Goal: Information Seeking & Learning: Learn about a topic

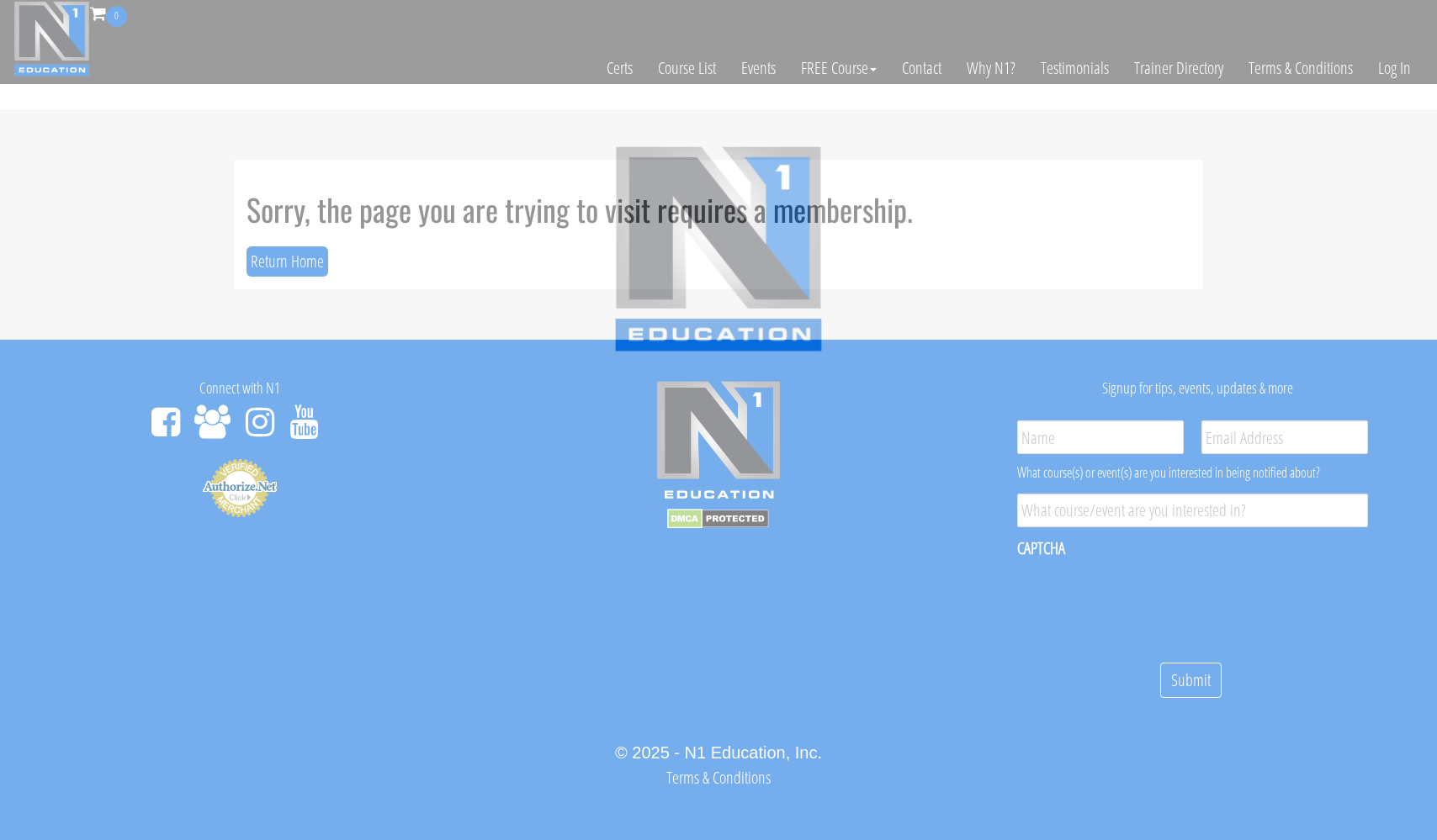
scroll to position [9, 0]
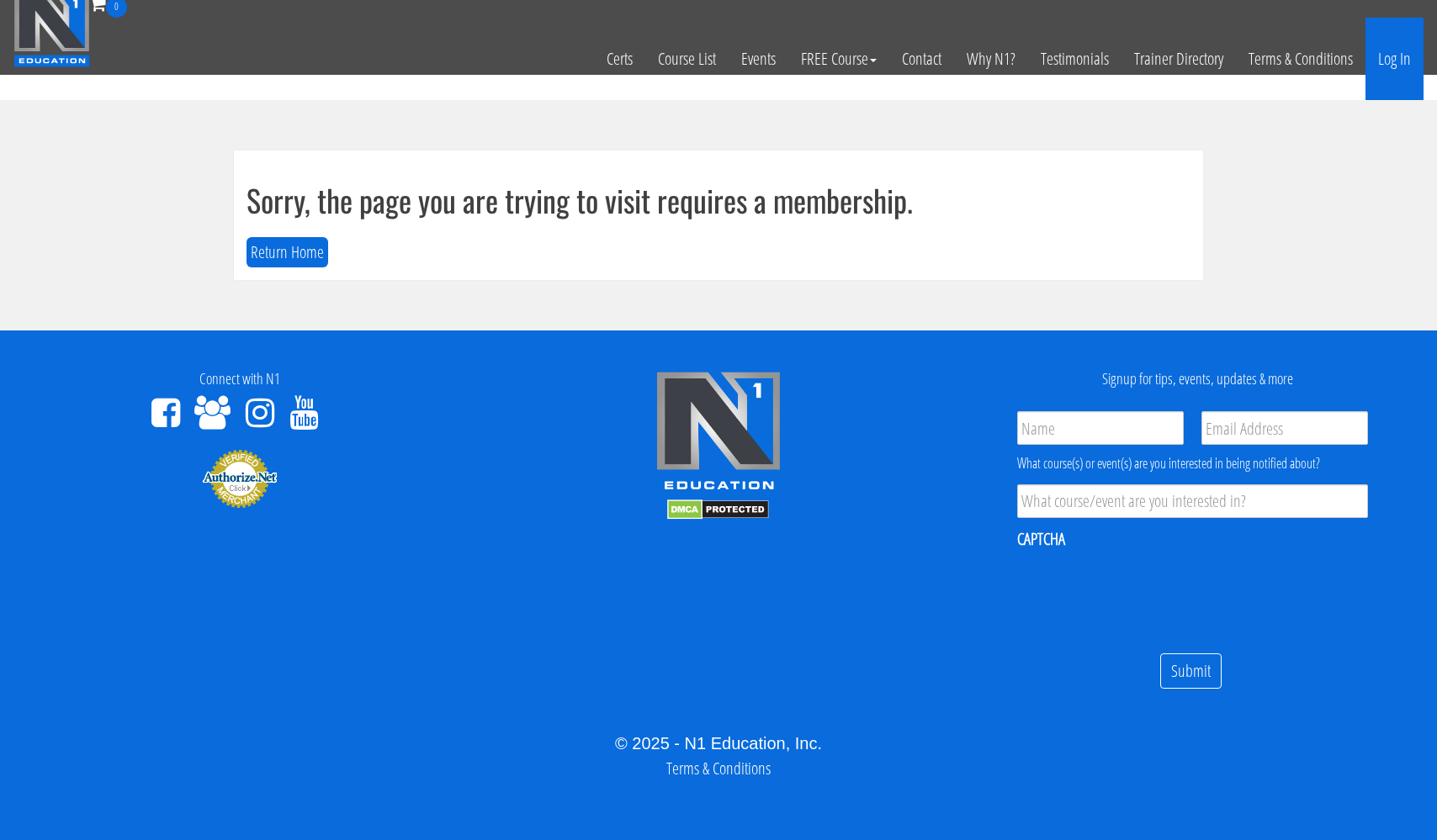
click at [1388, 56] on link "Log In" at bounding box center [1394, 59] width 58 height 83
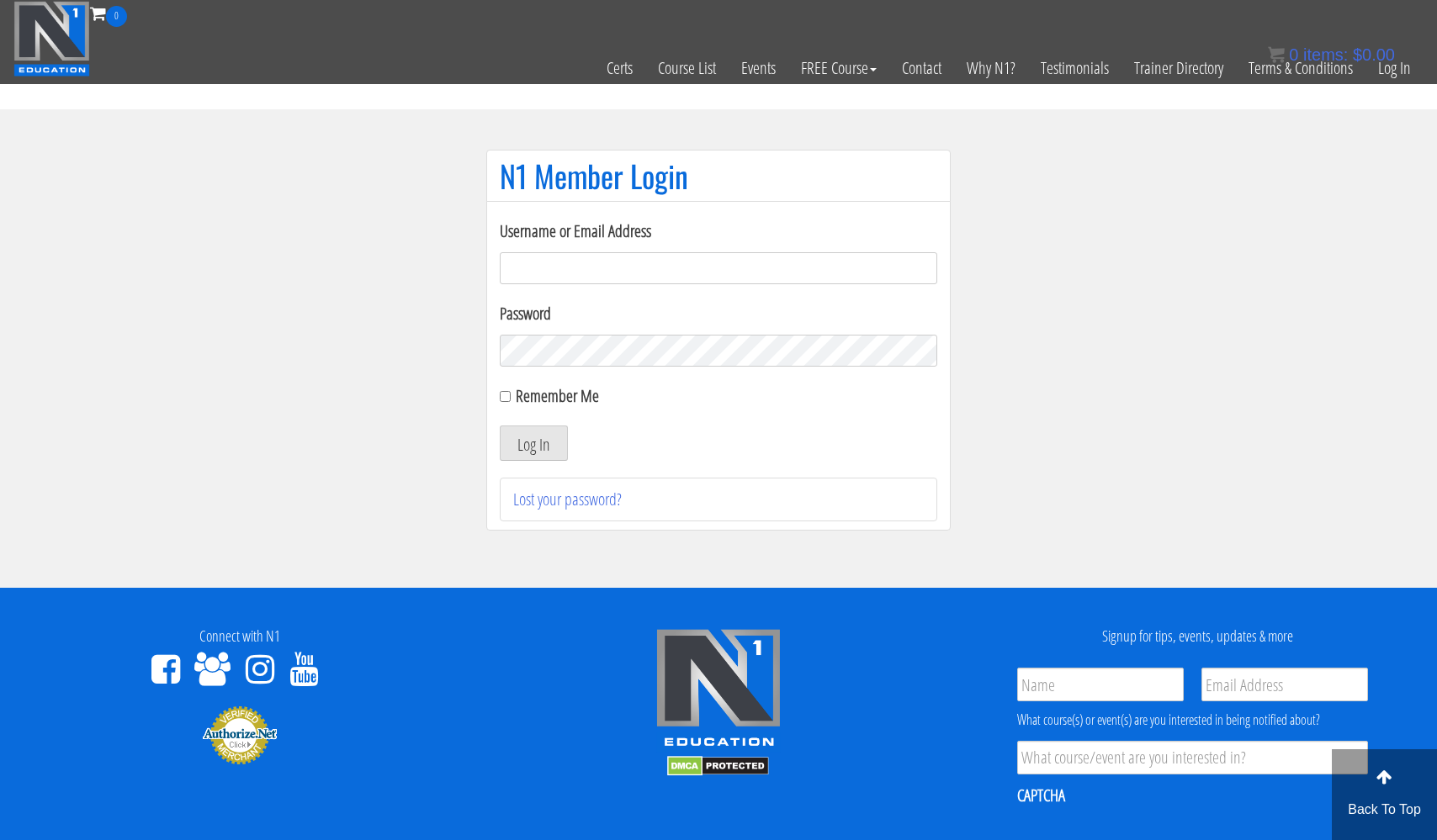
type input "usmcfit93@gmail.com"
click at [534, 443] on button "Log In" at bounding box center [534, 443] width 68 height 36
click at [536, 440] on button "Log In" at bounding box center [534, 443] width 68 height 36
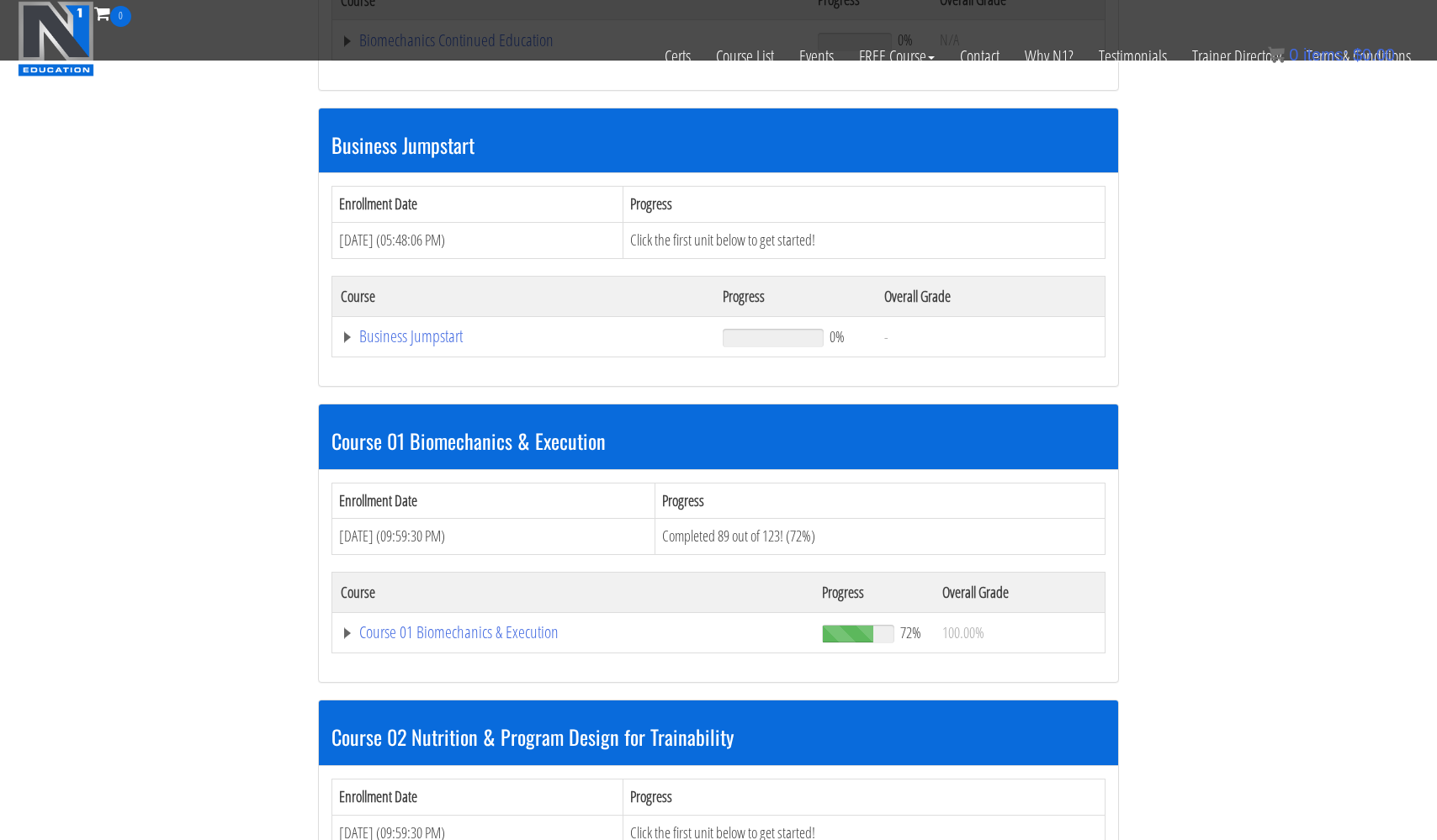
scroll to position [439, 0]
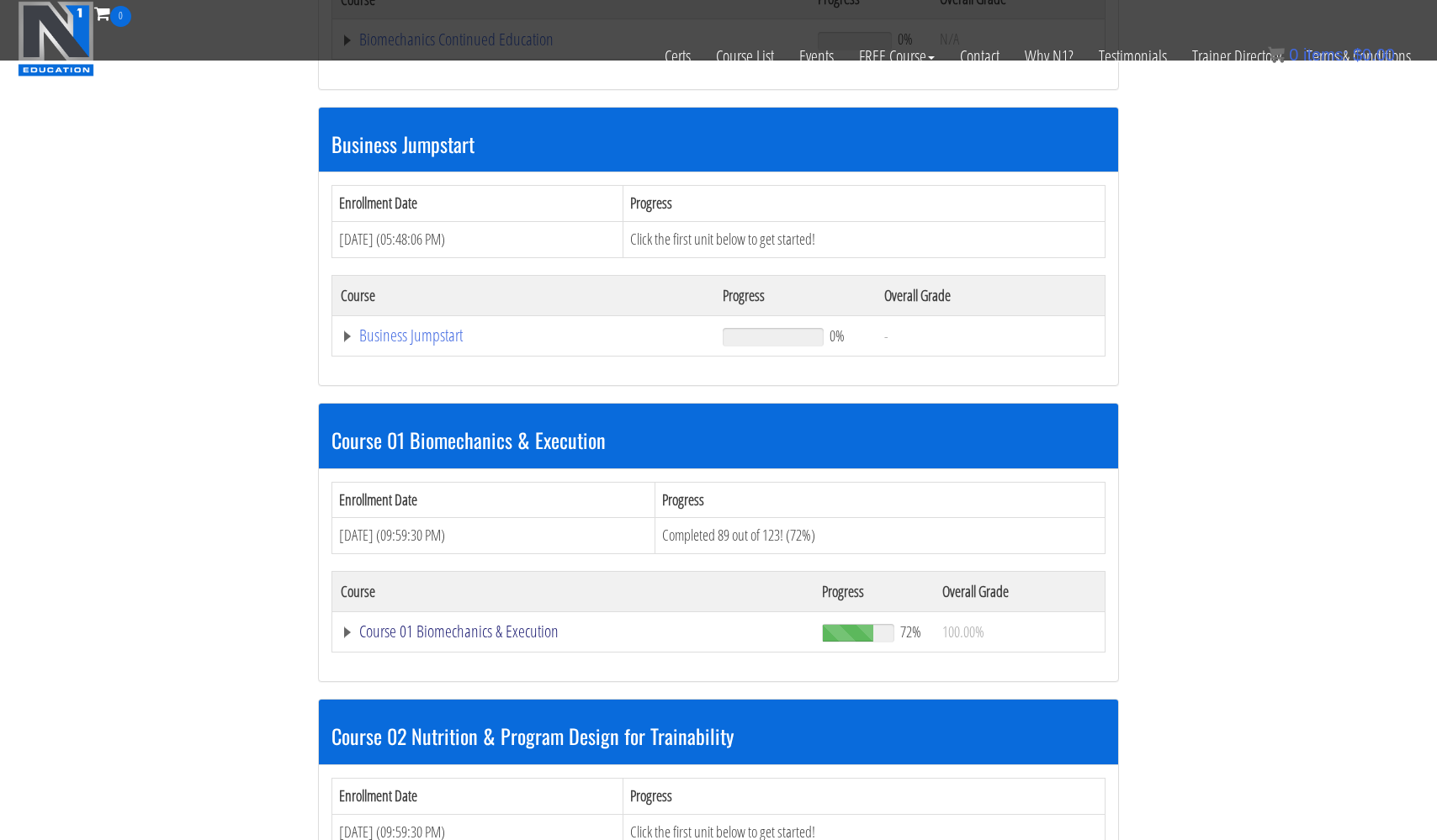
click at [457, 48] on link "Course 01 Biomechanics & Execution" at bounding box center [571, 39] width 460 height 17
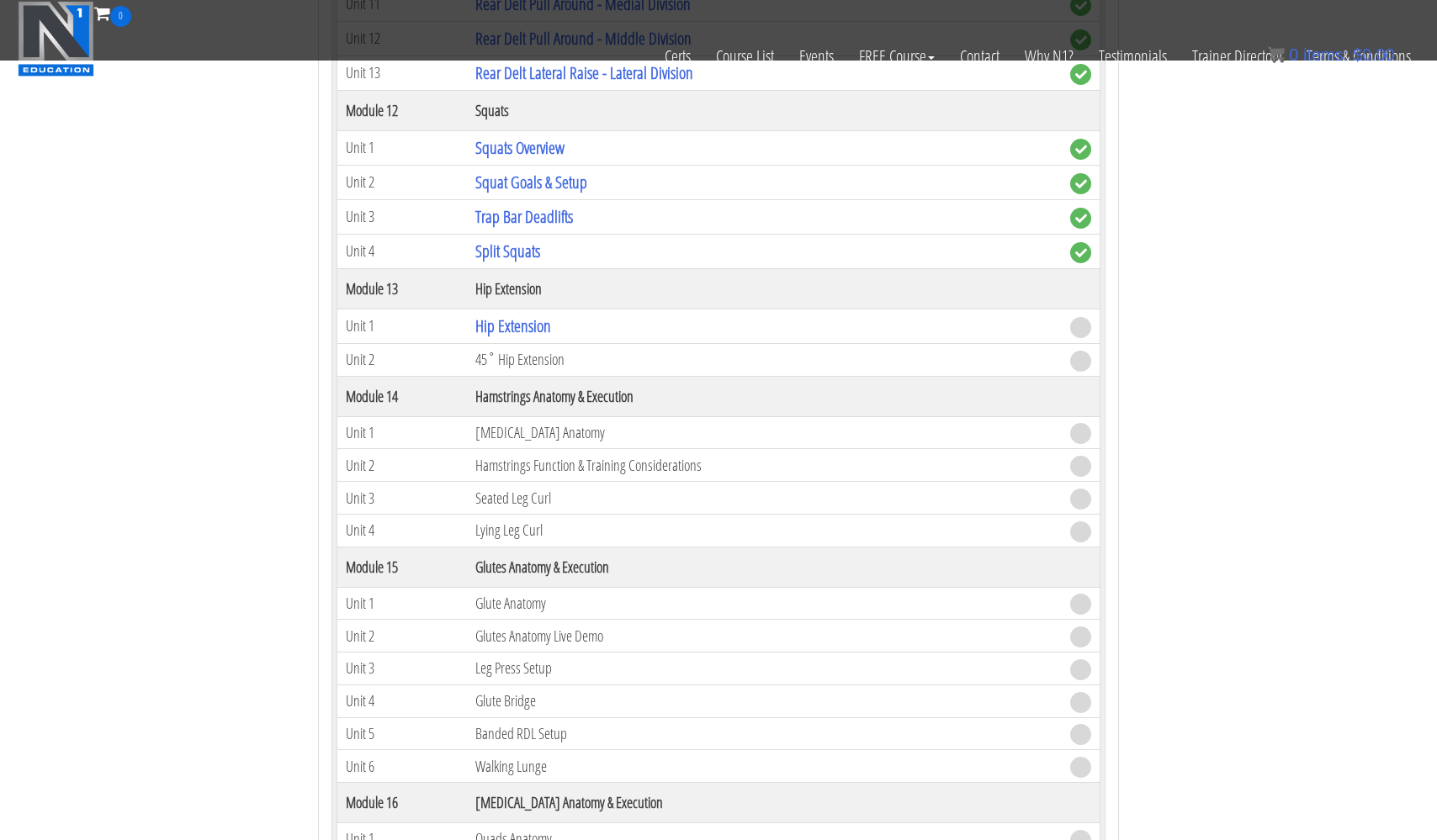
scroll to position [4378, 0]
click at [511, 327] on link "Hip Extension" at bounding box center [512, 329] width 75 height 23
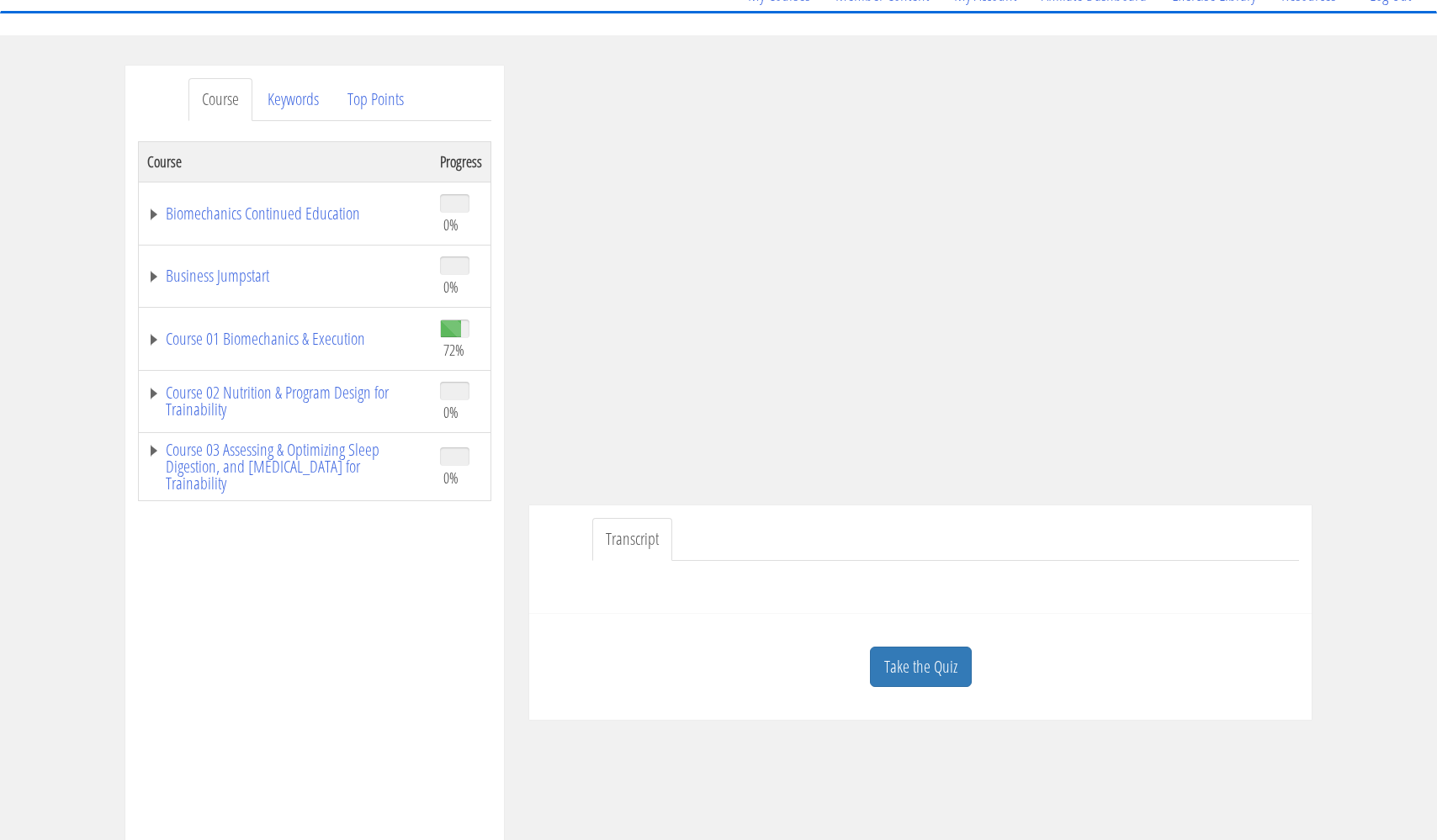
scroll to position [157, 0]
click at [897, 661] on link "Take the Quiz" at bounding box center [921, 665] width 102 height 41
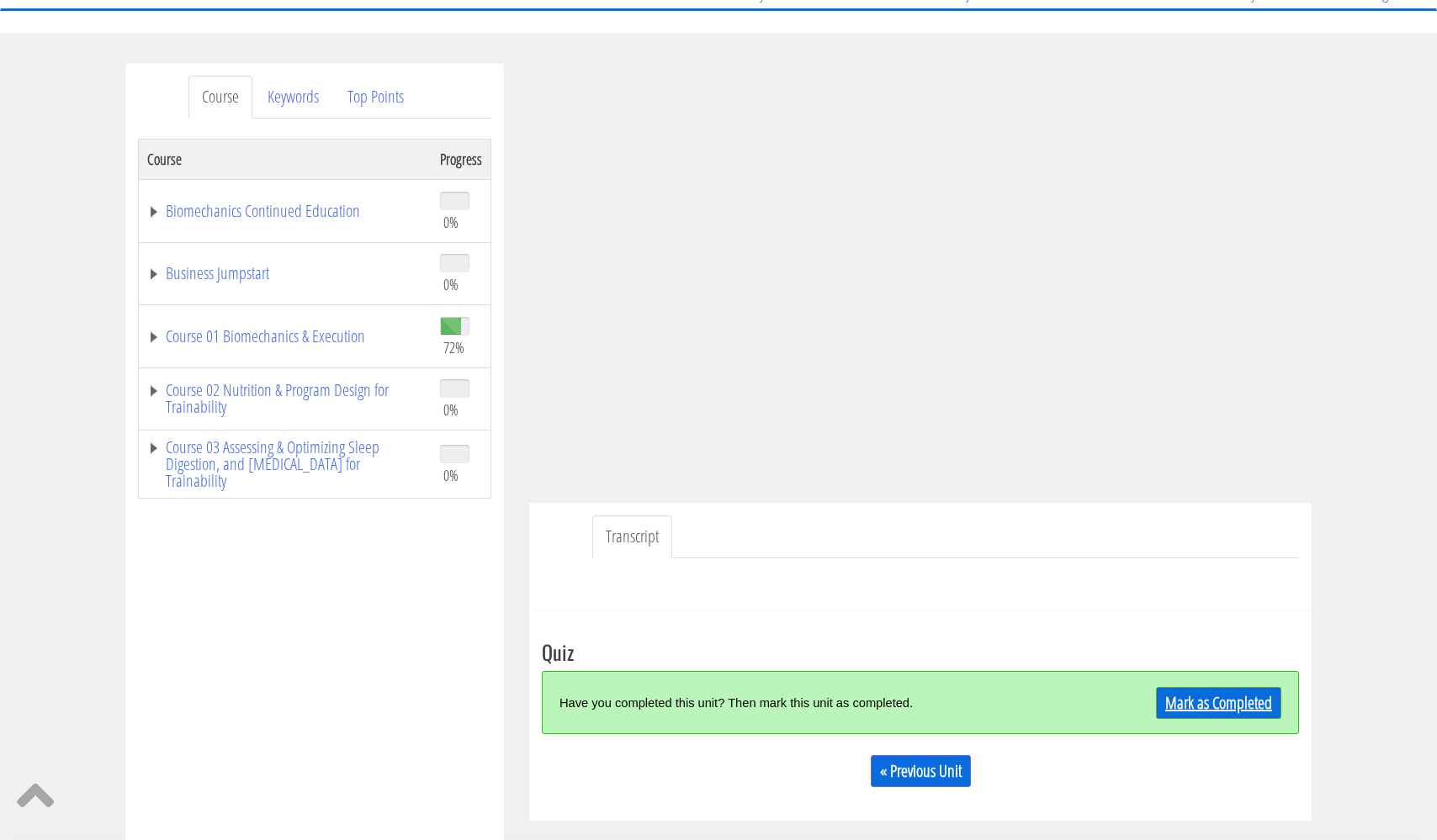
click at [1211, 701] on link "Mark as Completed" at bounding box center [1219, 703] width 125 height 32
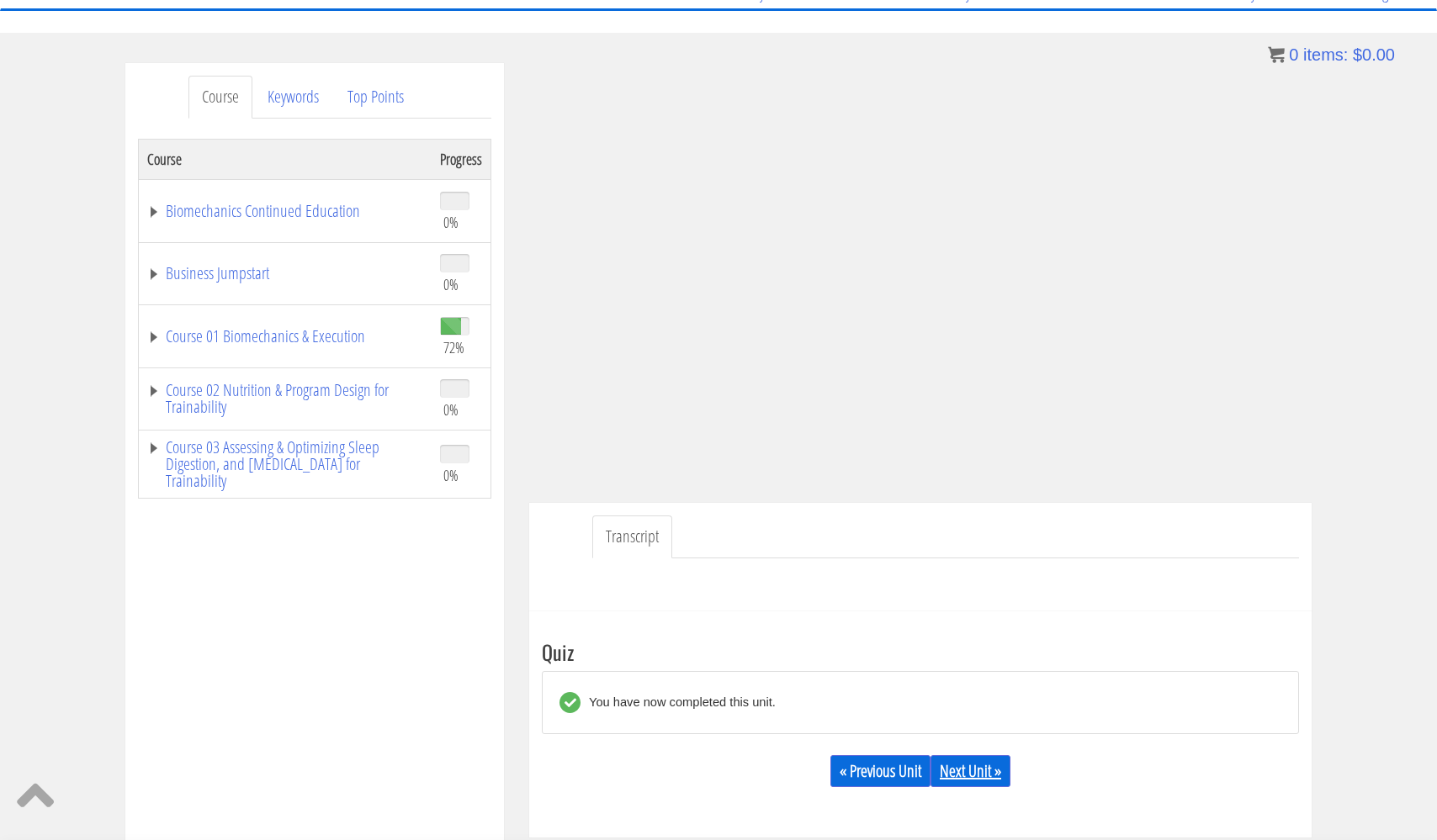
click at [995, 765] on link "Next Unit »" at bounding box center [971, 772] width 80 height 32
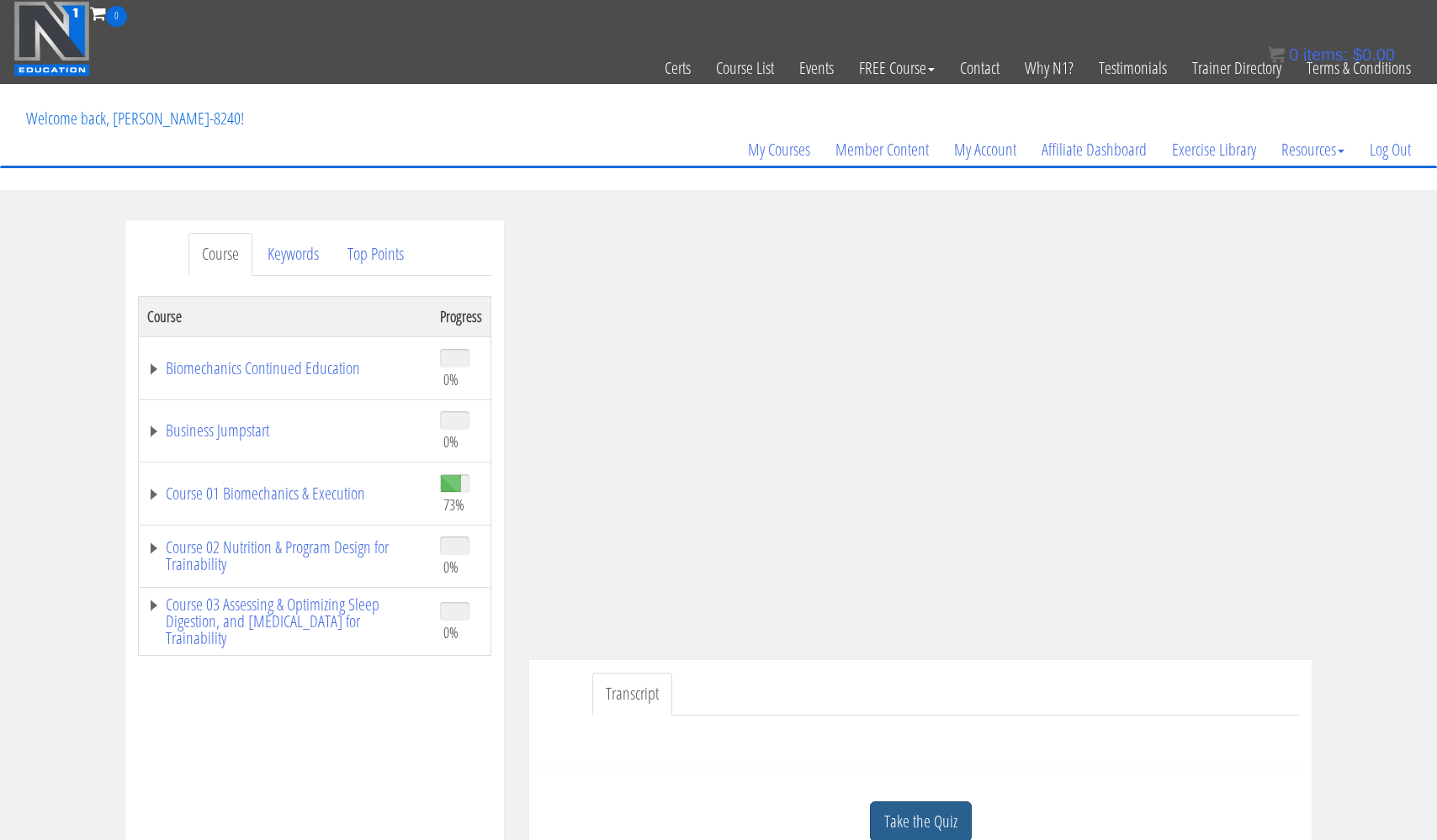
click at [952, 814] on link "Take the Quiz" at bounding box center [921, 822] width 102 height 41
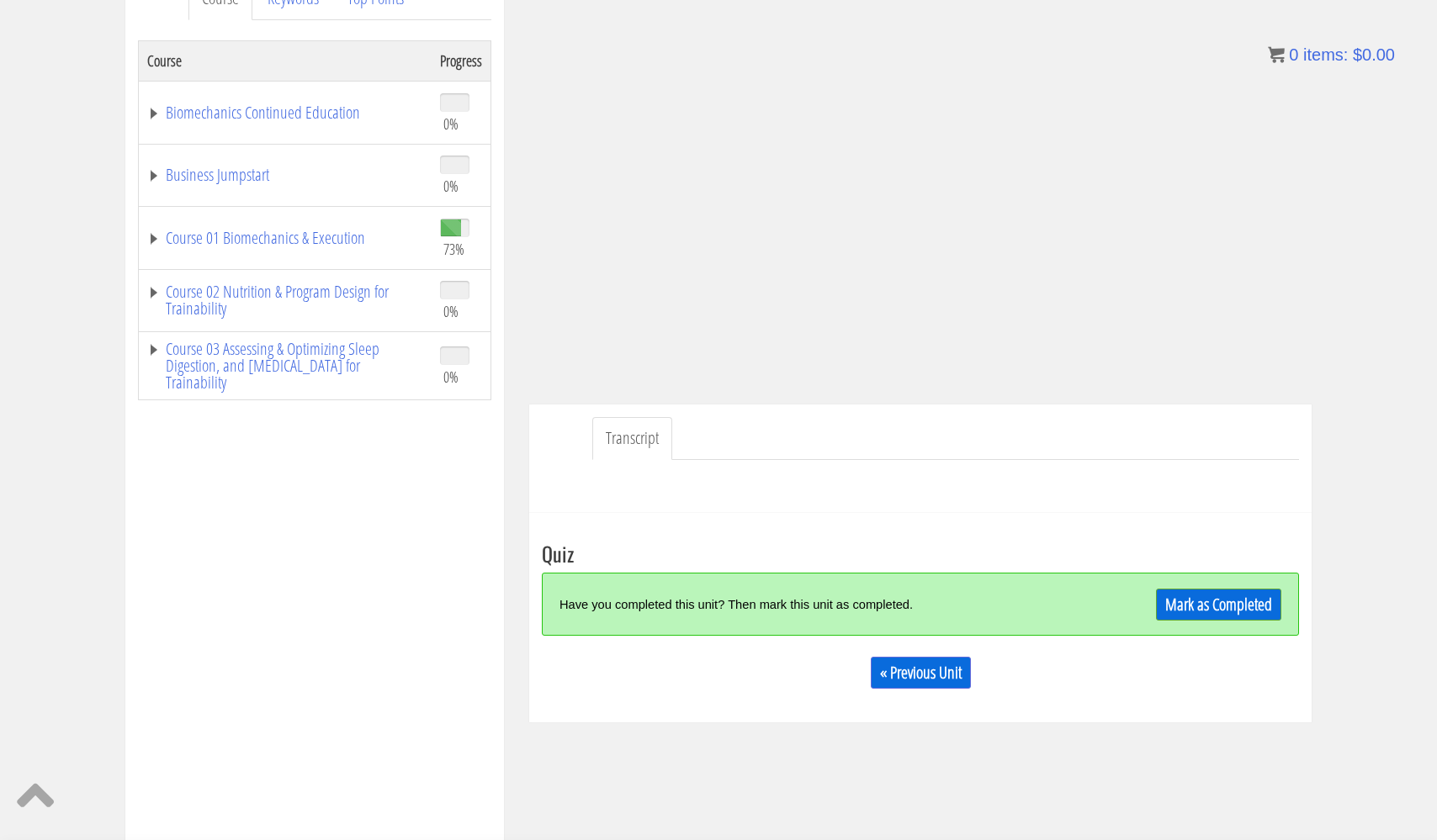
scroll to position [264, 0]
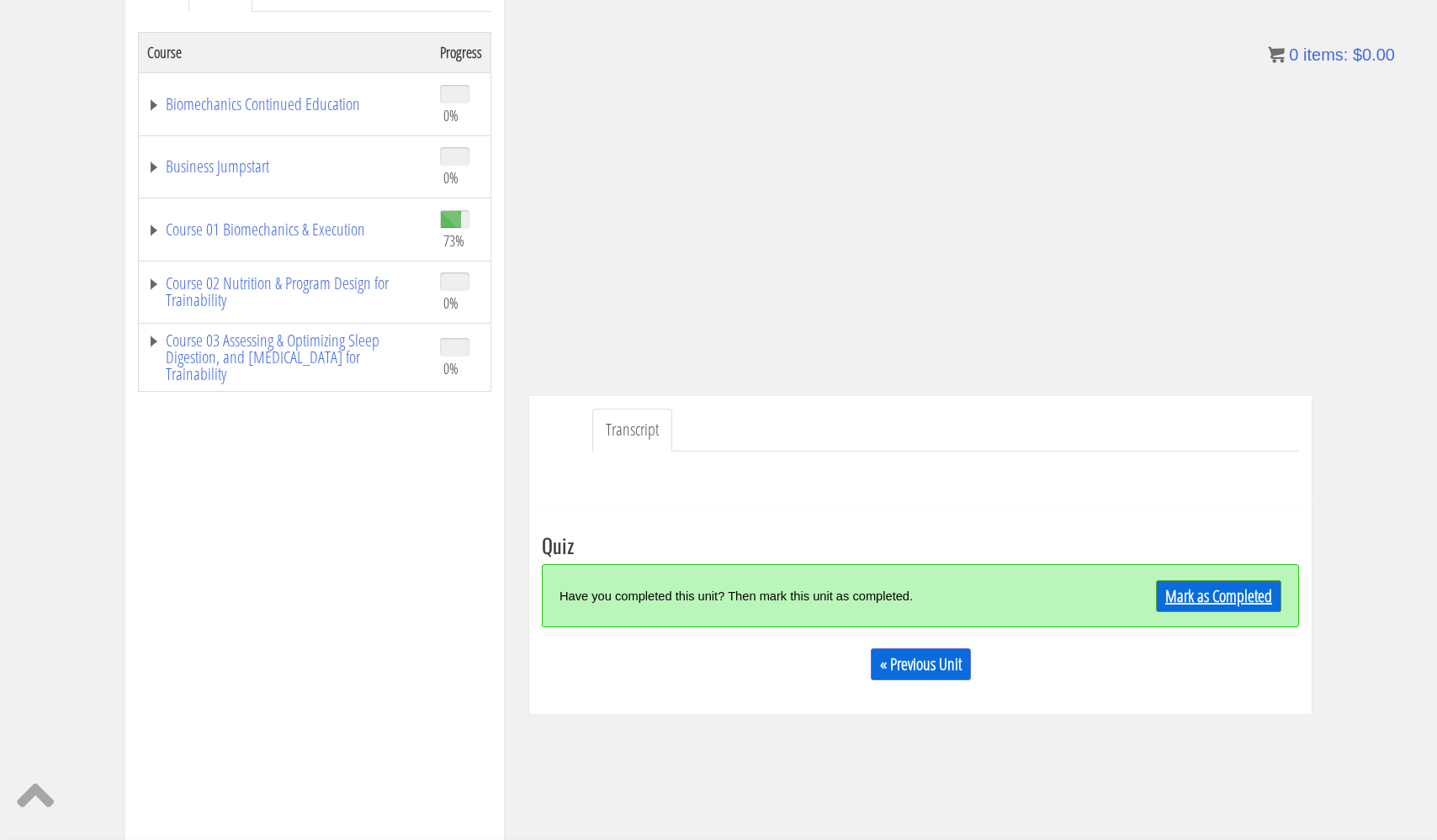
click at [1195, 599] on link "Mark as Completed" at bounding box center [1219, 597] width 125 height 32
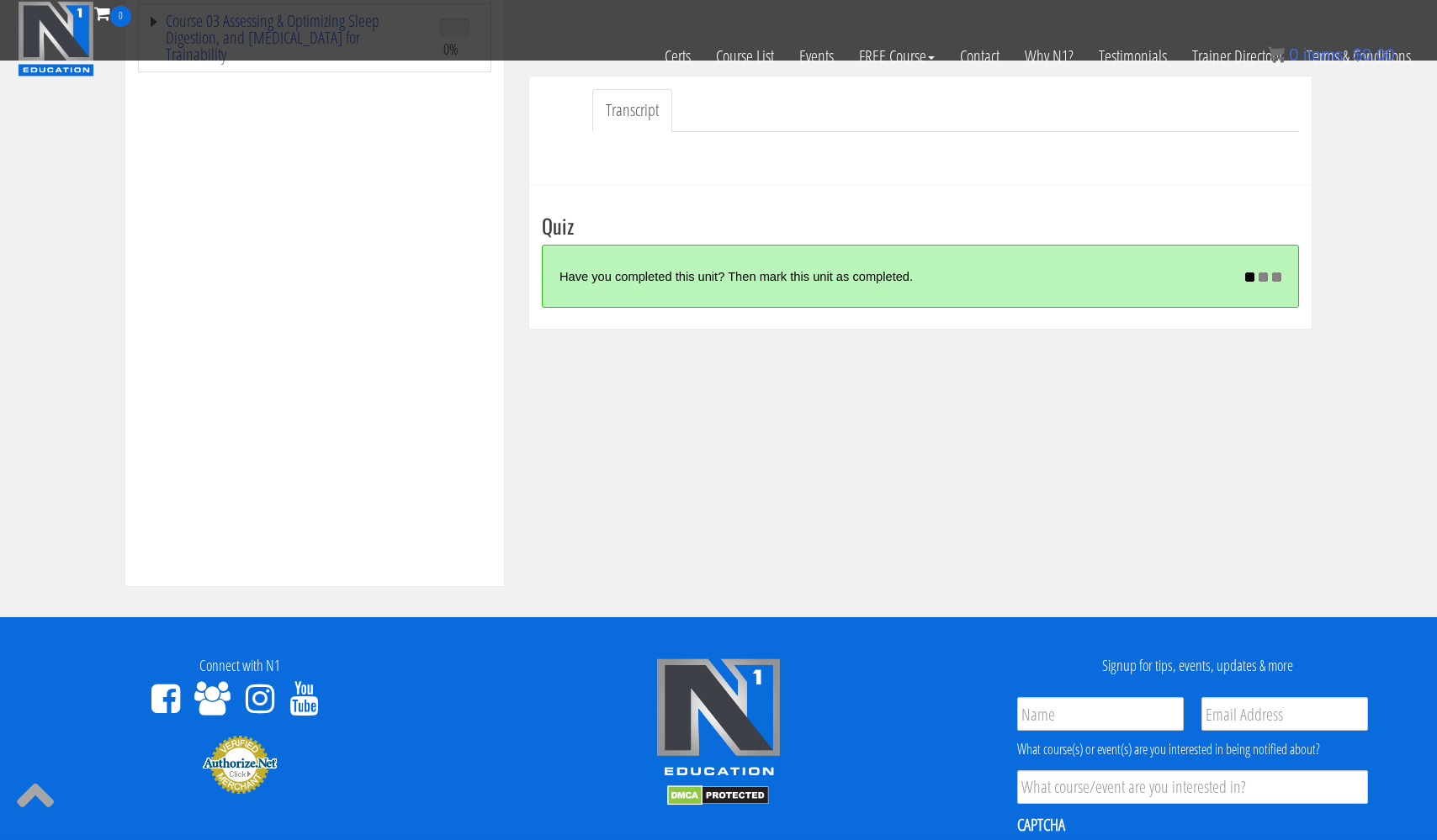
scroll to position [432, 0]
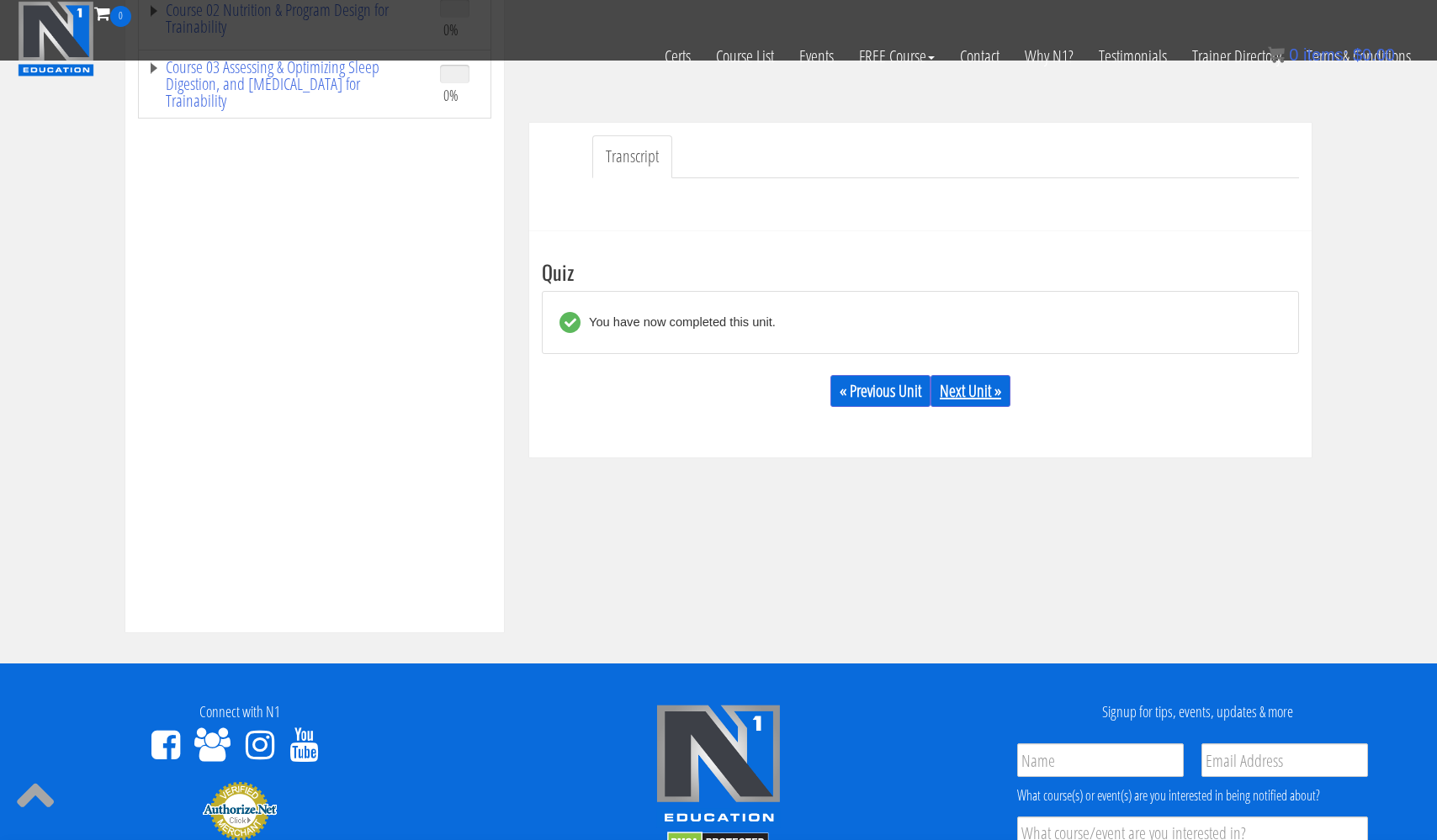
click at [987, 392] on link "Next Unit »" at bounding box center [971, 392] width 80 height 32
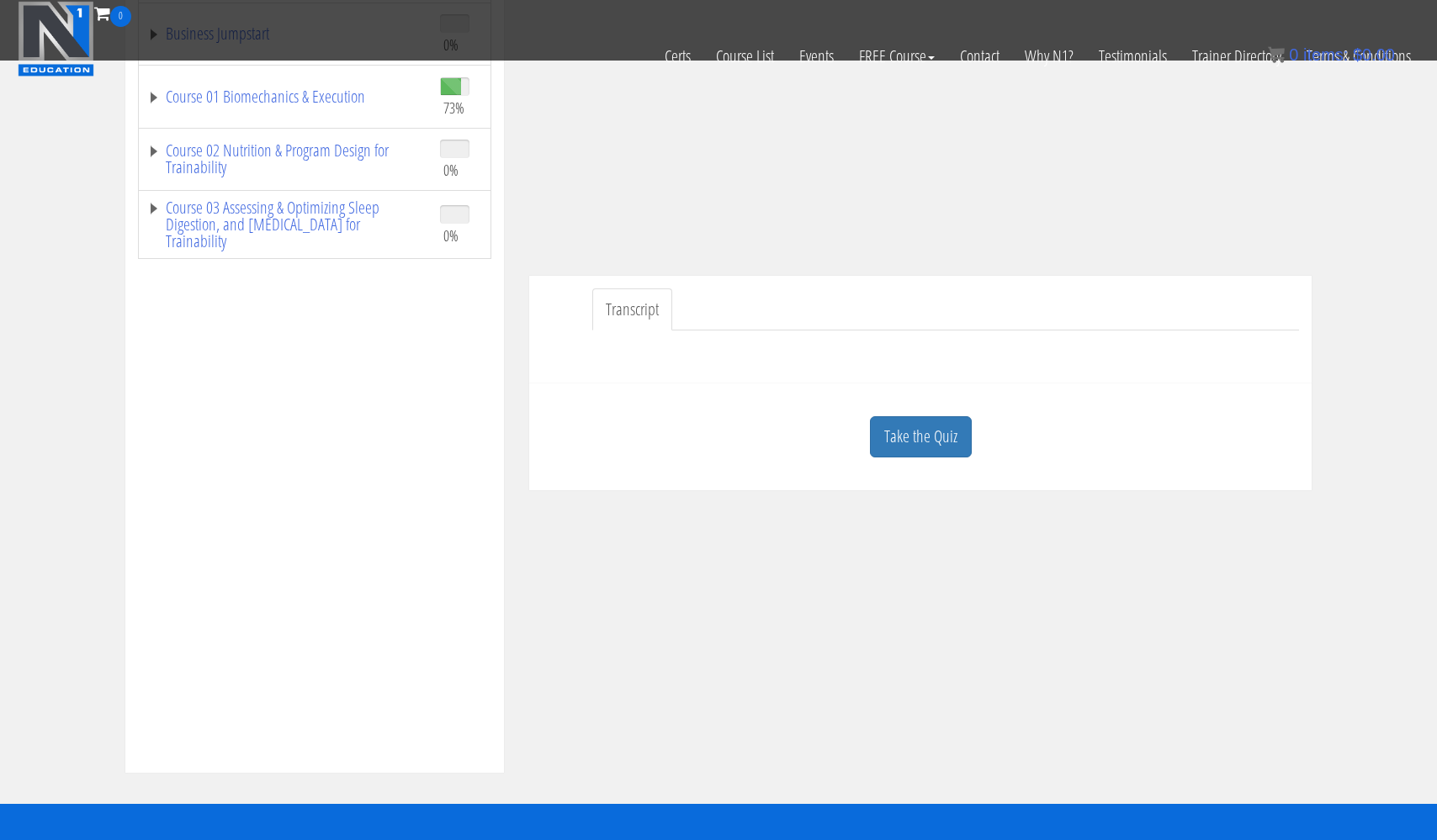
scroll to position [315, 0]
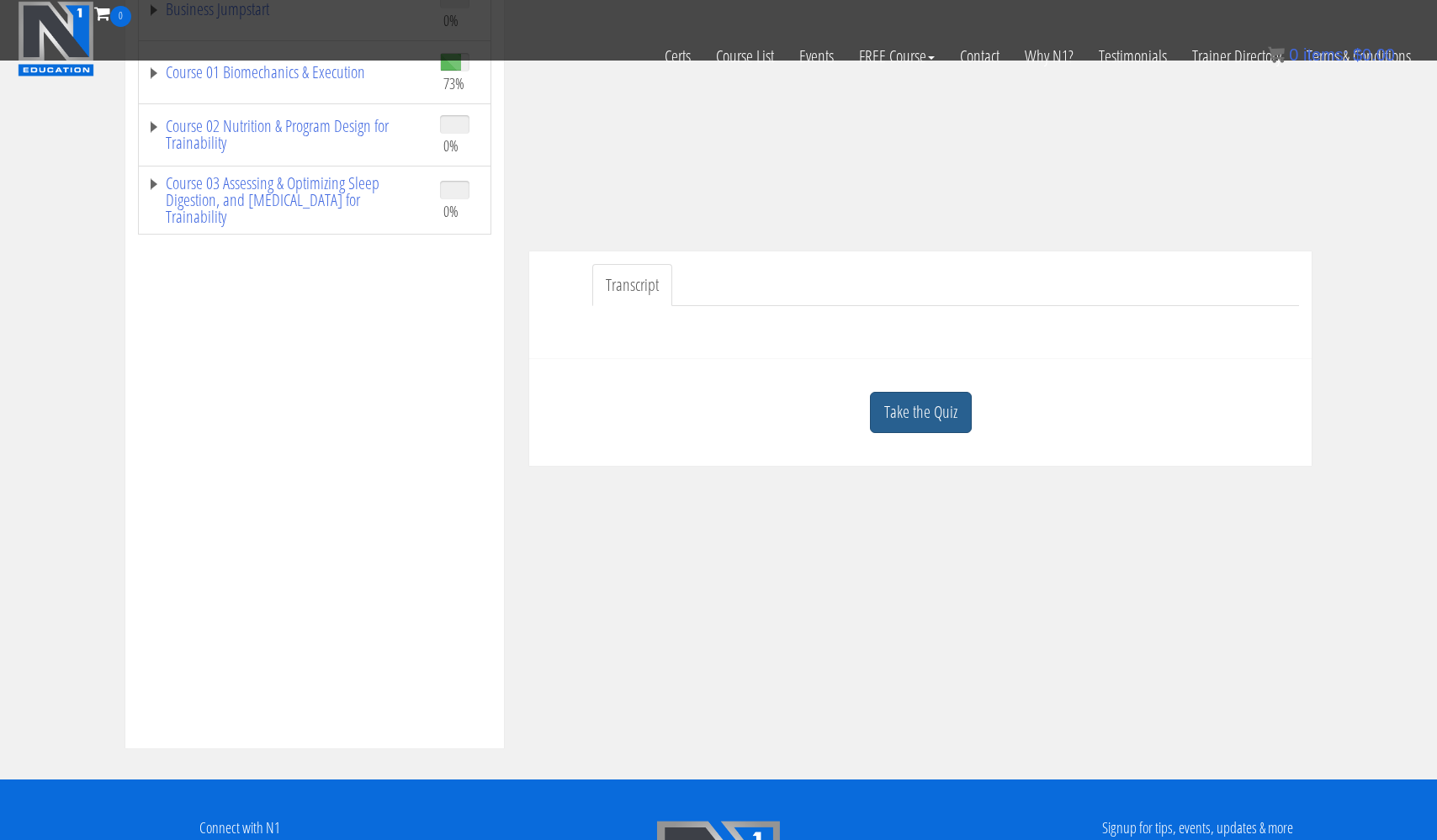
click at [923, 416] on link "Take the Quiz" at bounding box center [921, 413] width 102 height 41
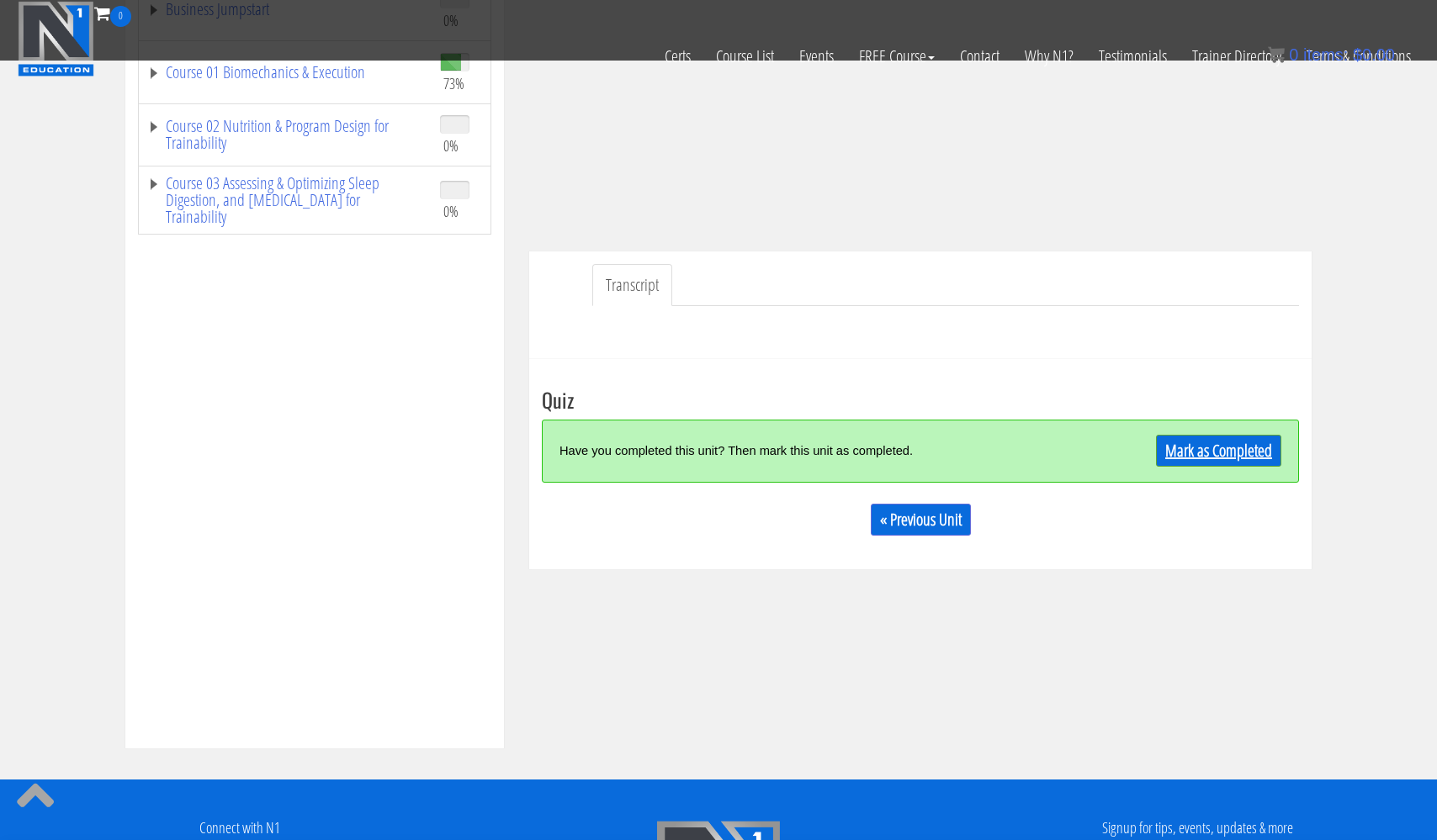
click at [1186, 448] on link "Mark as Completed" at bounding box center [1219, 451] width 125 height 32
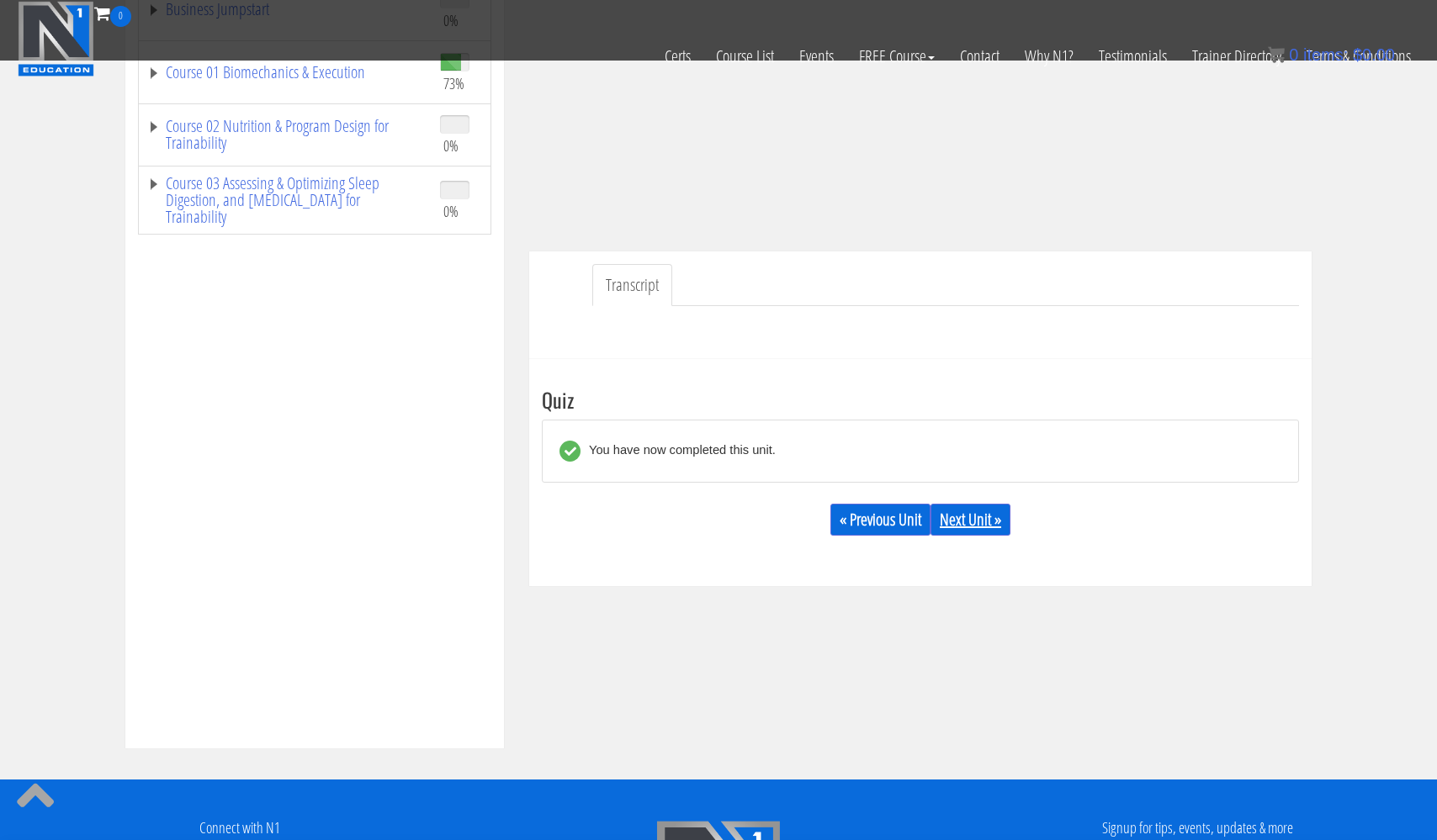
click at [996, 521] on link "Next Unit »" at bounding box center [971, 520] width 80 height 32
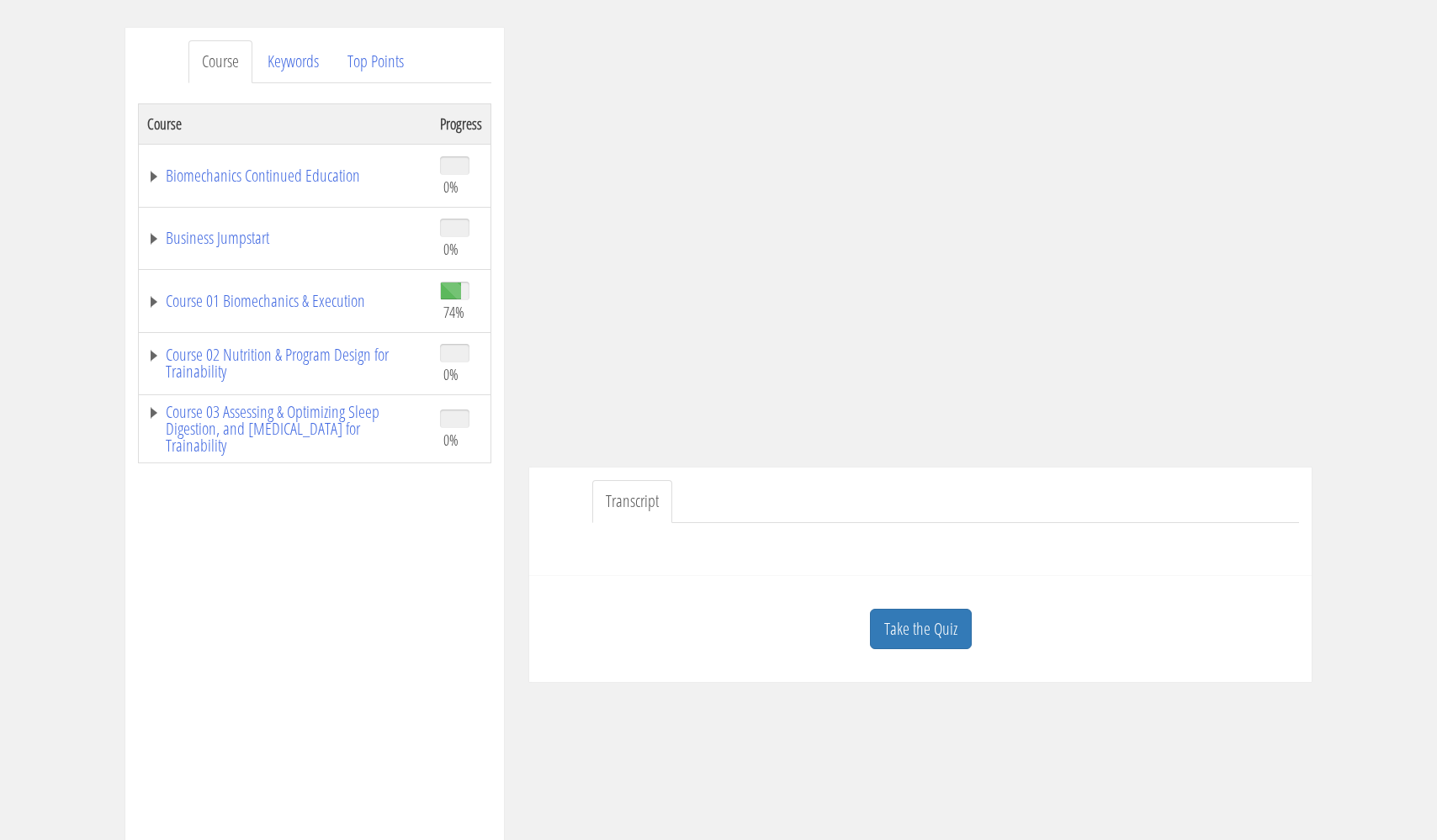
scroll to position [193, 0]
click at [325, 303] on link "Course 01 Biomechanics & Execution" at bounding box center [285, 301] width 276 height 17
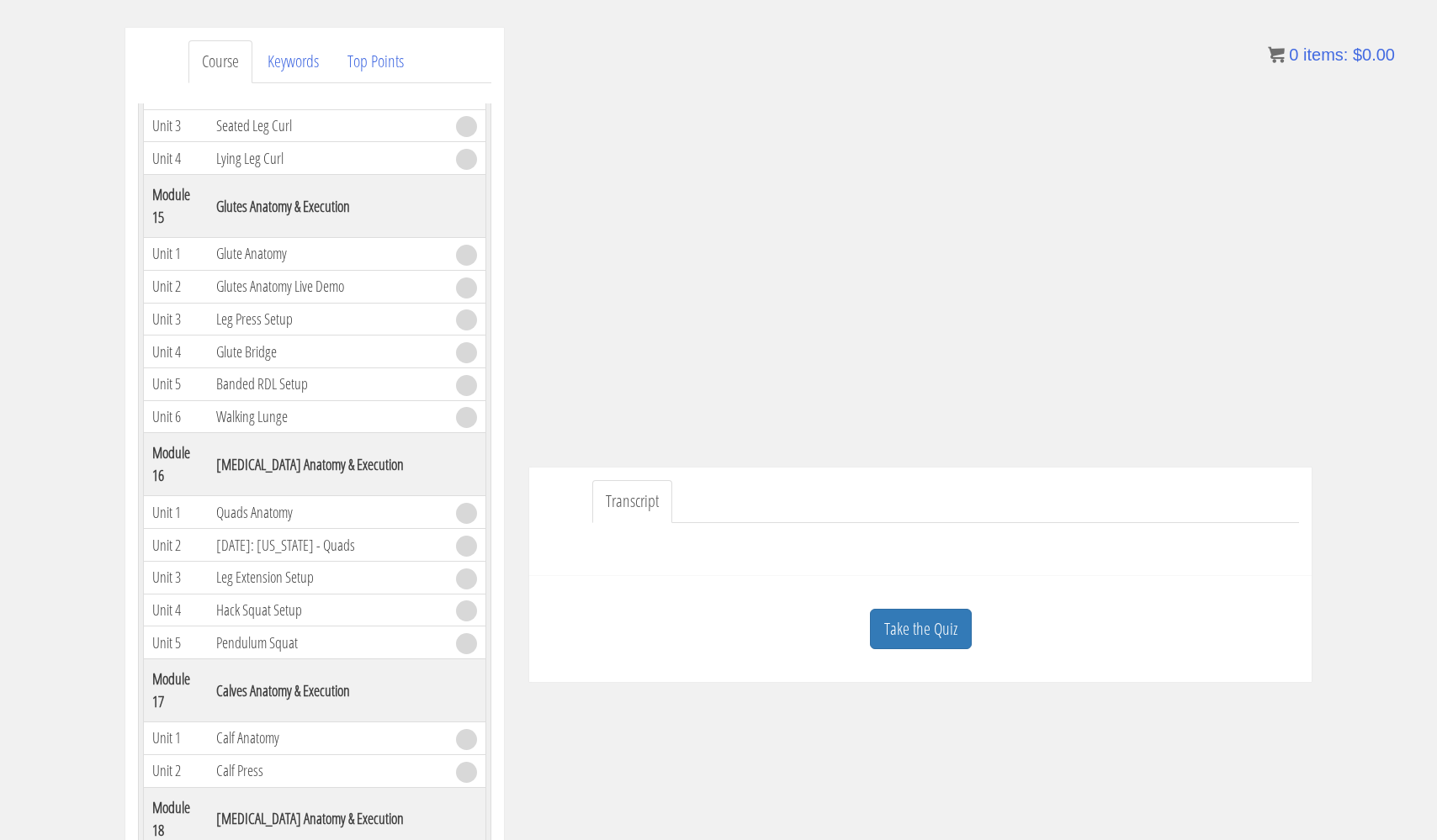
scroll to position [4537, 0]
click at [929, 639] on link "Take the Quiz" at bounding box center [921, 630] width 102 height 41
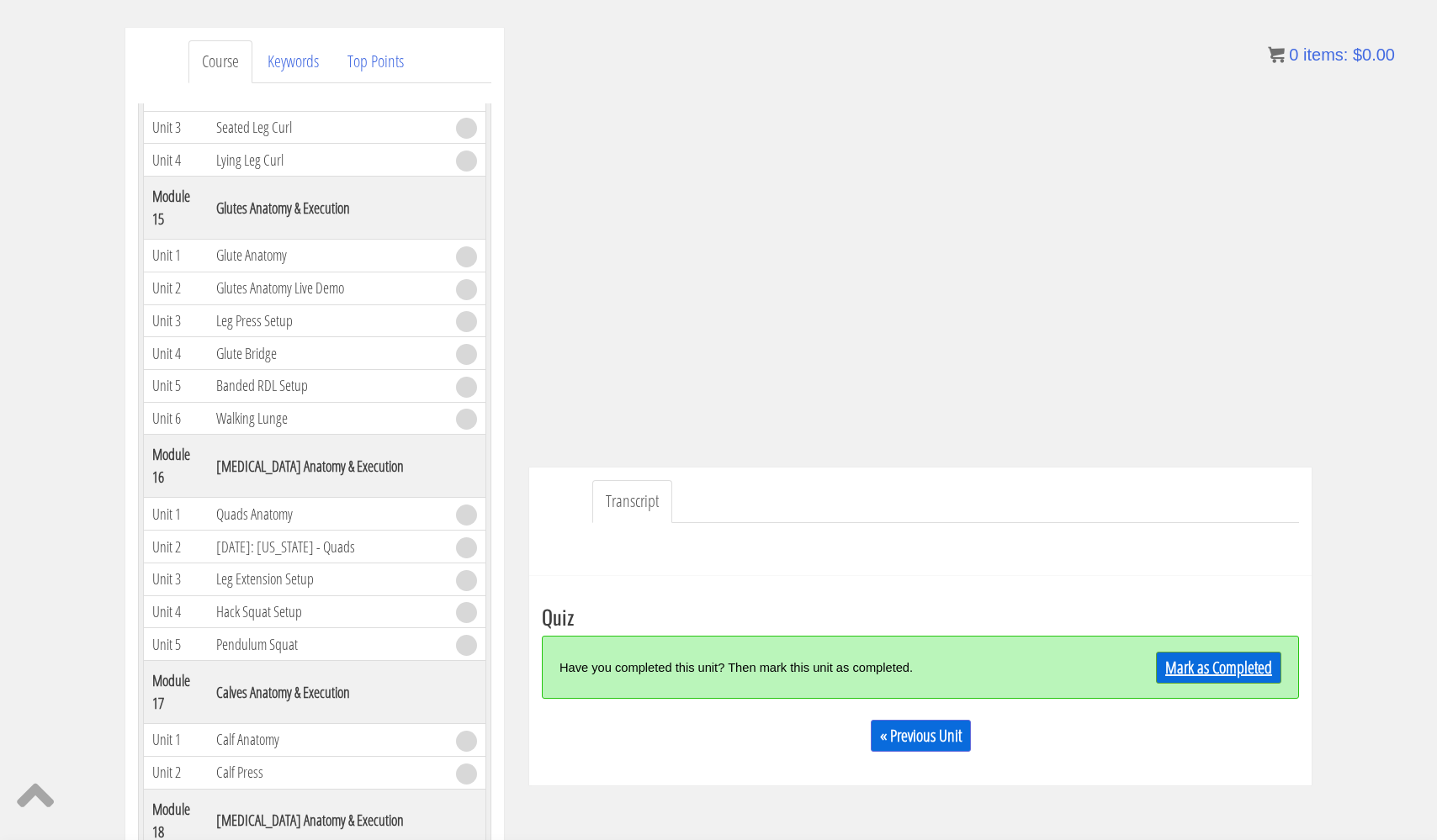
click at [1210, 662] on link "Mark as Completed" at bounding box center [1219, 668] width 125 height 32
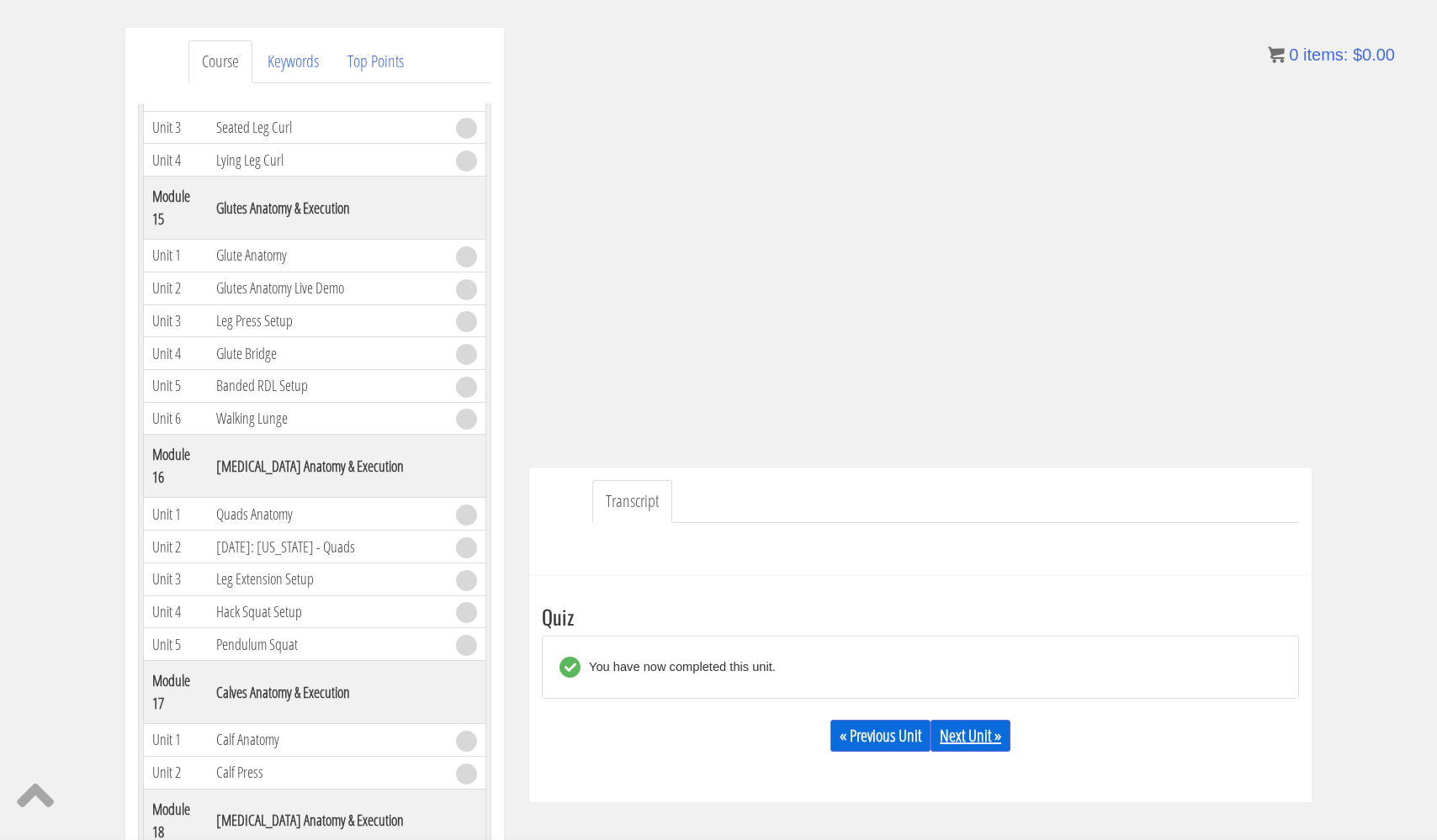
click at [981, 742] on link "Next Unit »" at bounding box center [971, 736] width 80 height 32
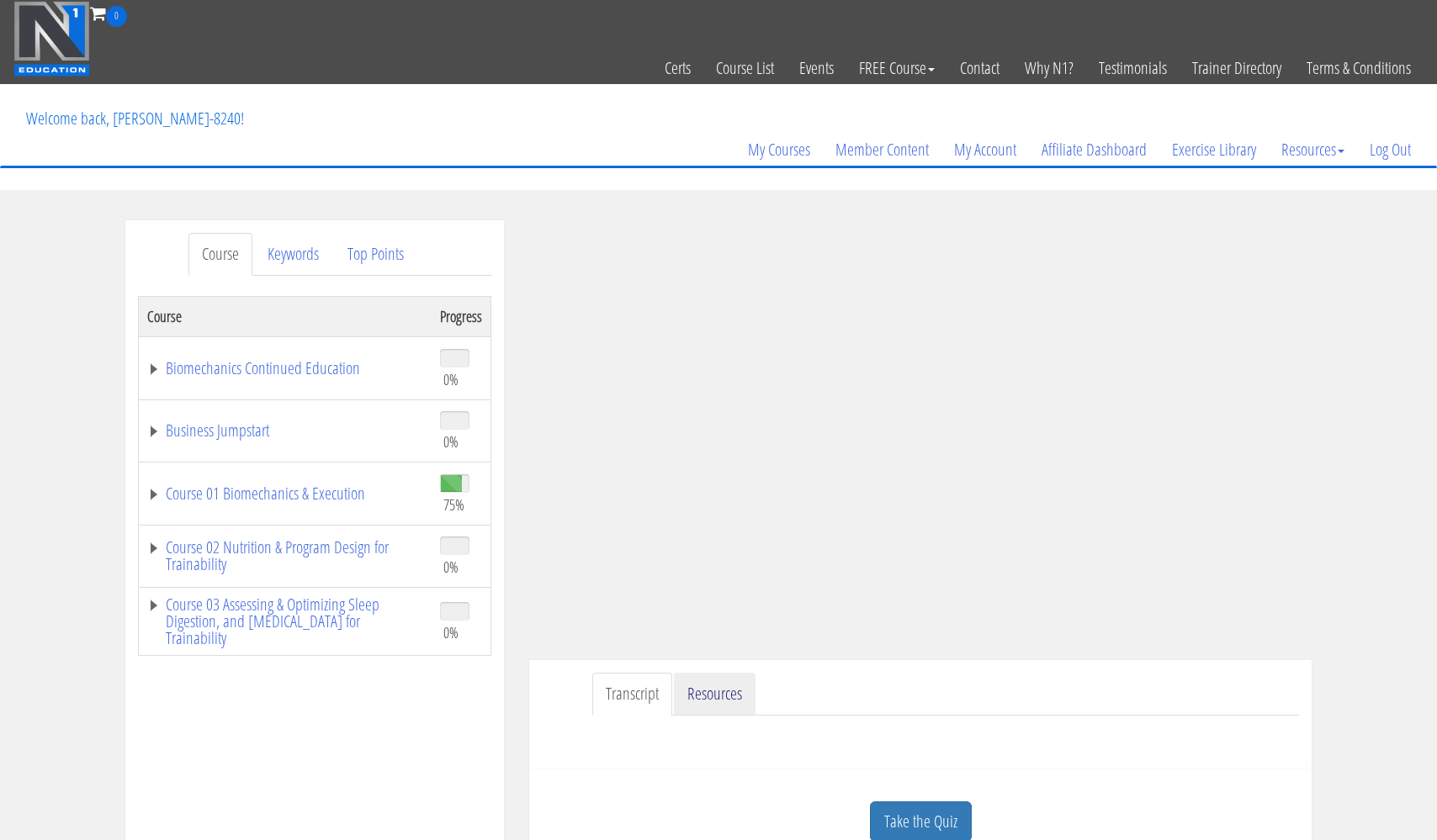
click at [721, 696] on link "Resources" at bounding box center [715, 694] width 82 height 43
click at [633, 694] on link "Transcript" at bounding box center [632, 694] width 80 height 43
click at [697, 689] on link "Resources" at bounding box center [715, 694] width 82 height 43
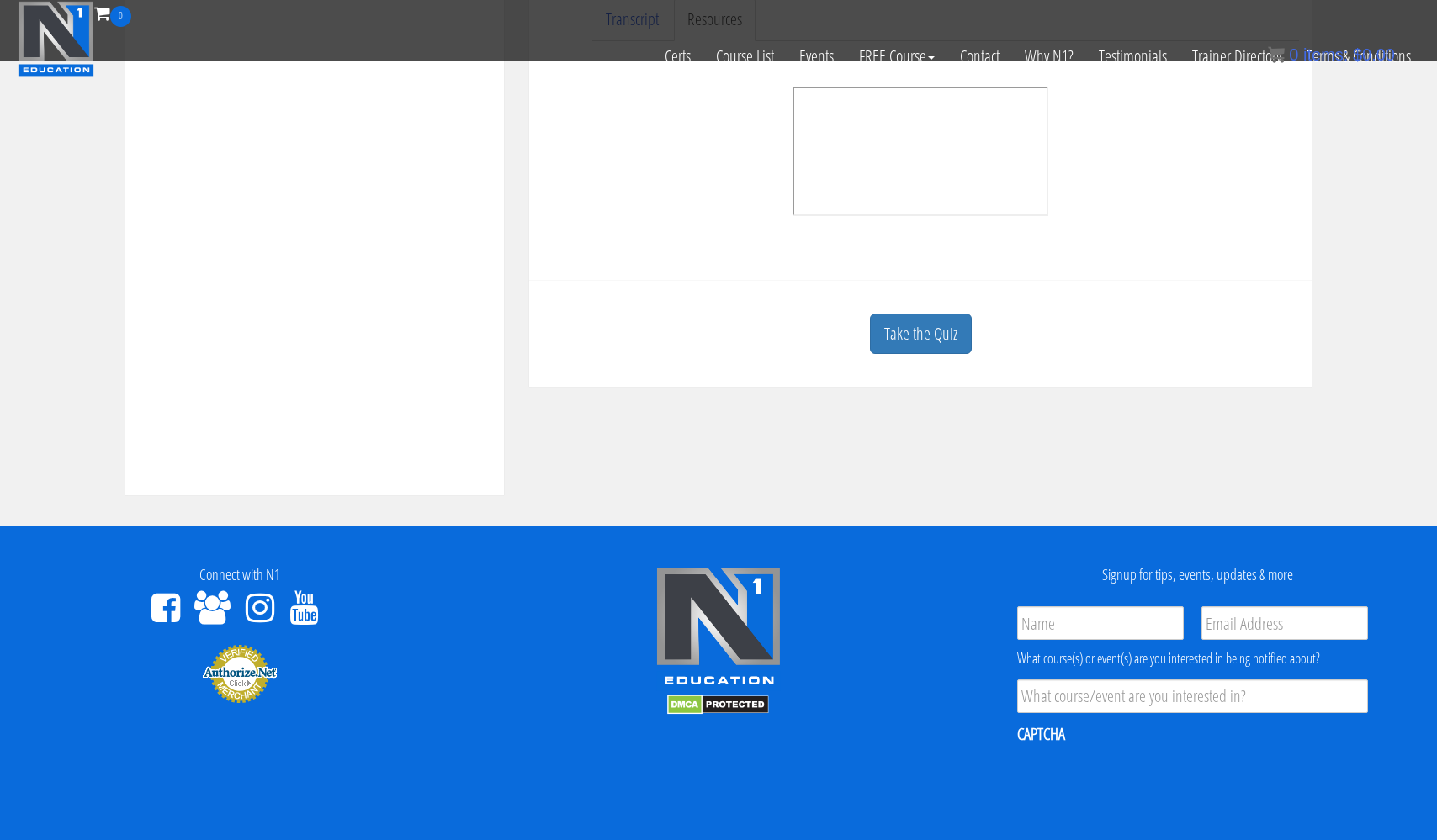
scroll to position [572, 0]
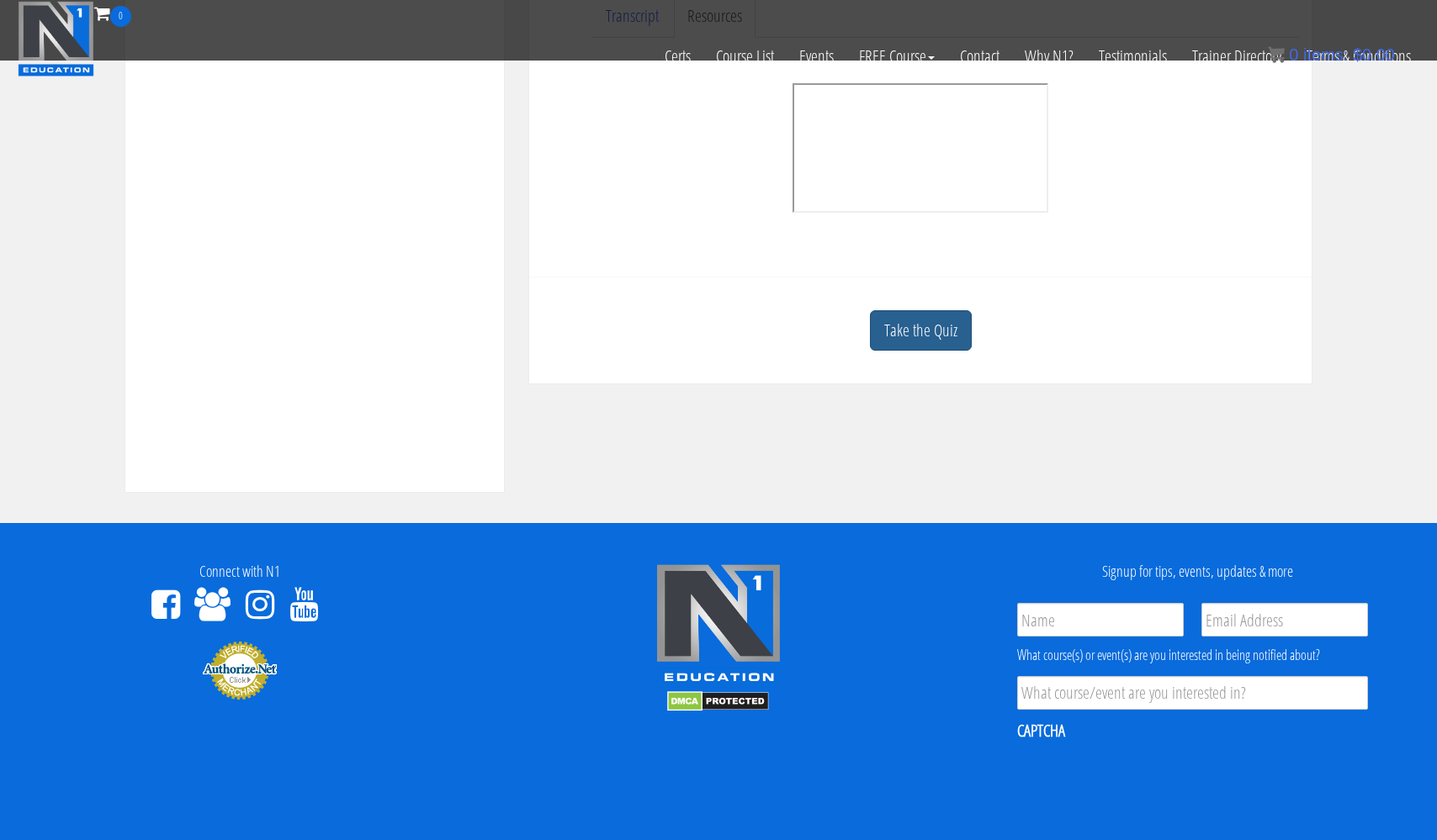
click at [917, 333] on link "Take the Quiz" at bounding box center [921, 331] width 102 height 41
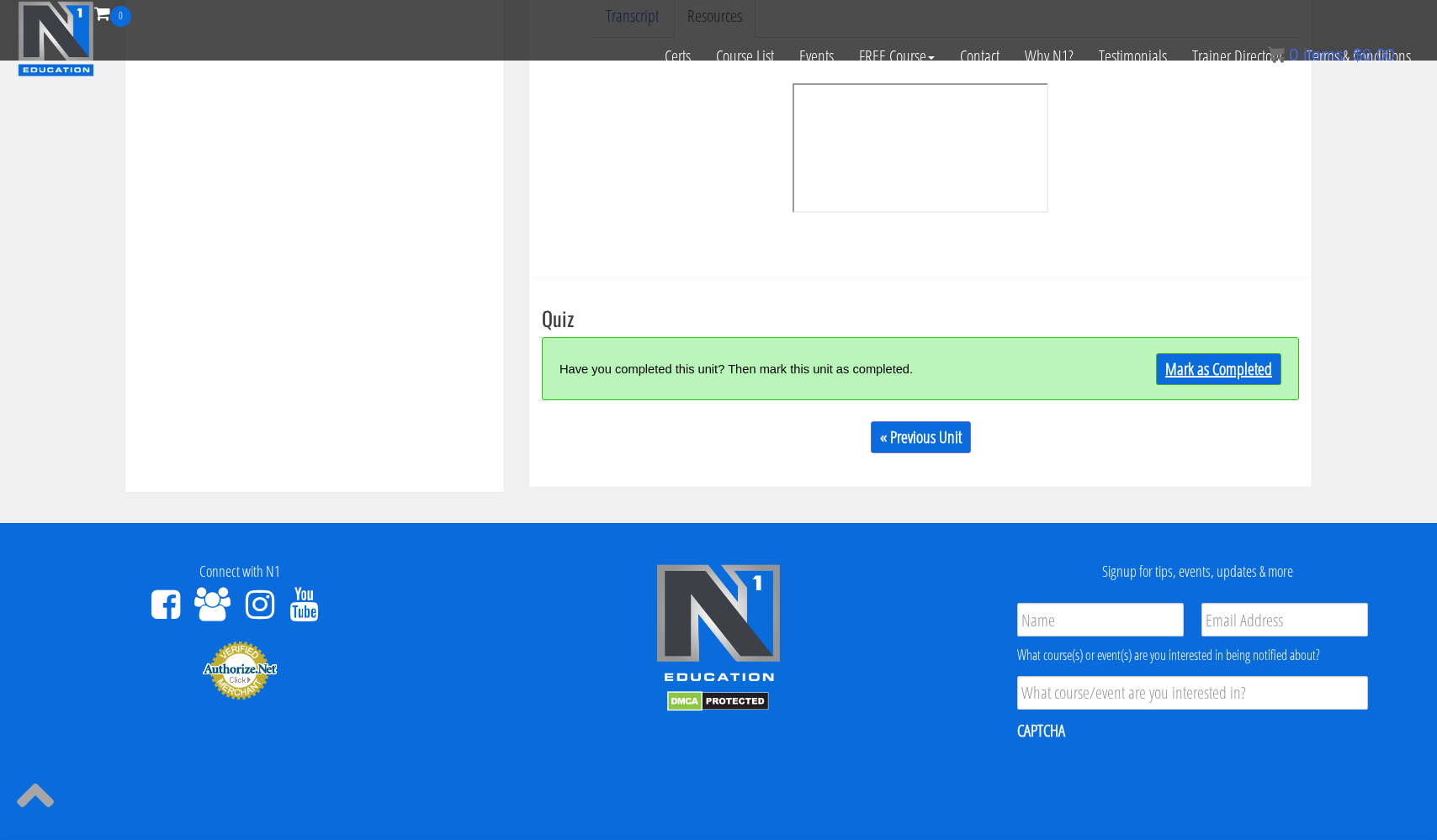
click at [1238, 363] on link "Mark as Completed" at bounding box center [1219, 369] width 125 height 32
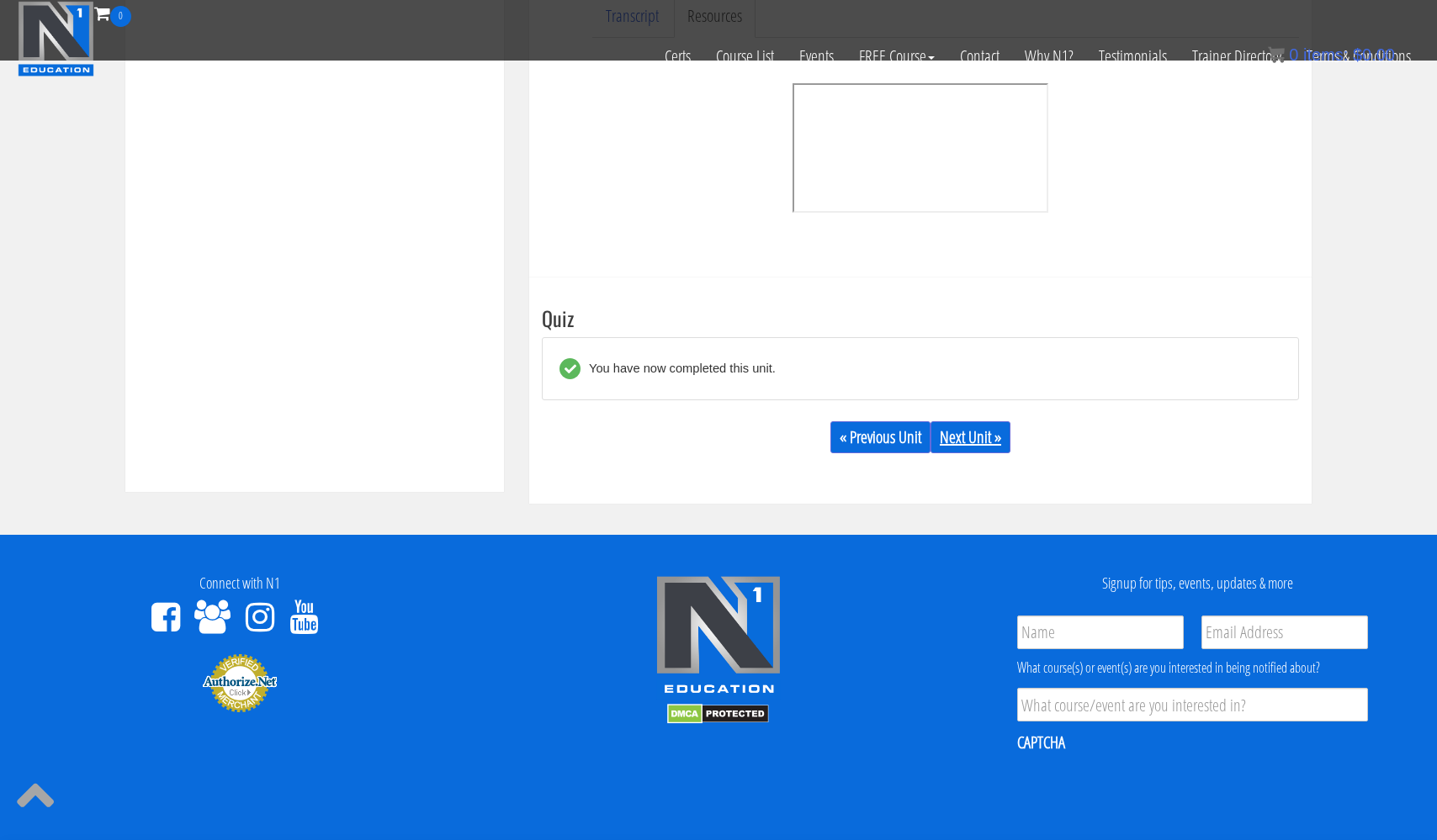
click at [988, 442] on link "Next Unit »" at bounding box center [971, 438] width 80 height 32
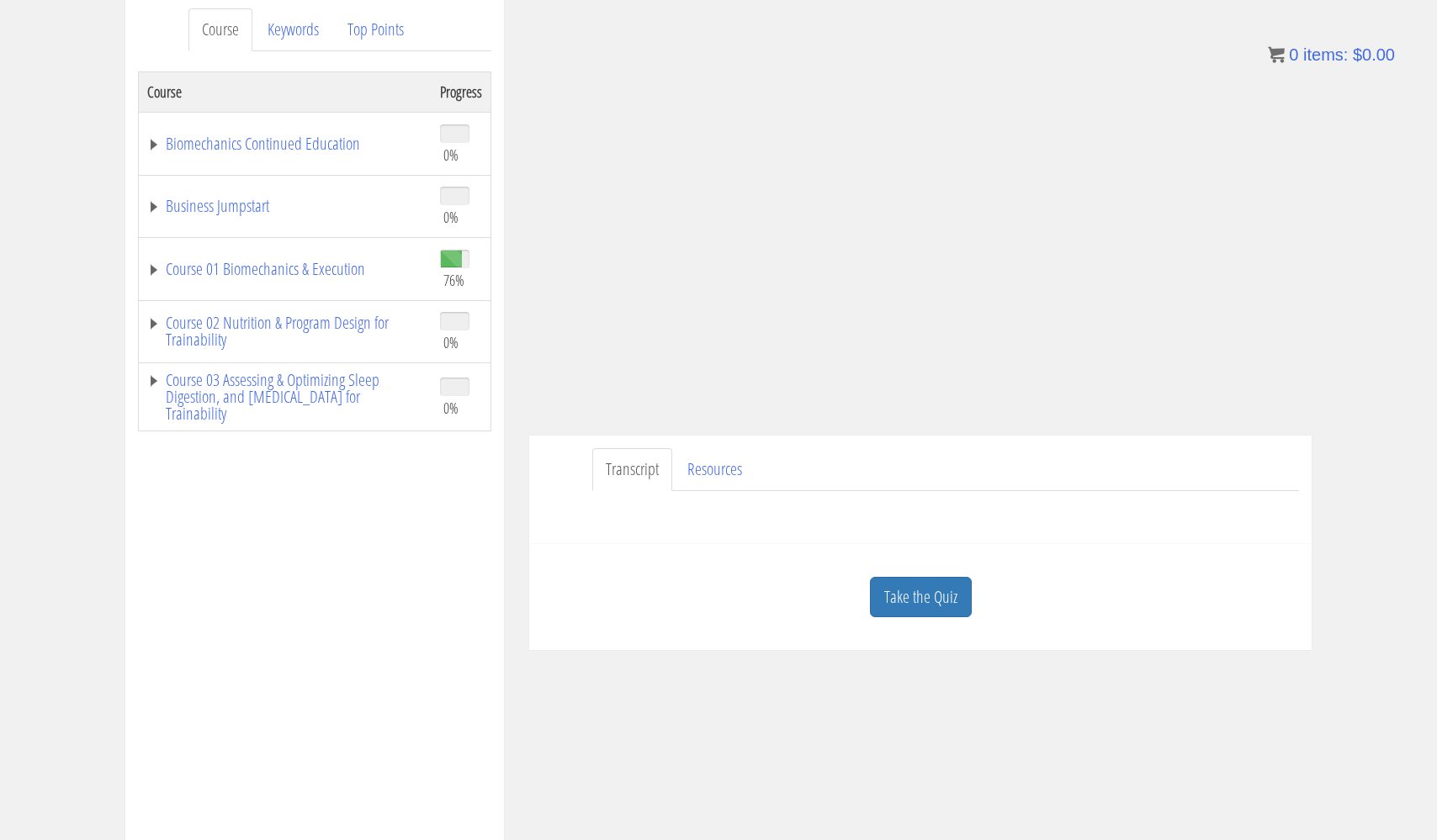
scroll to position [229, 0]
click at [707, 462] on link "Resources" at bounding box center [715, 465] width 82 height 43
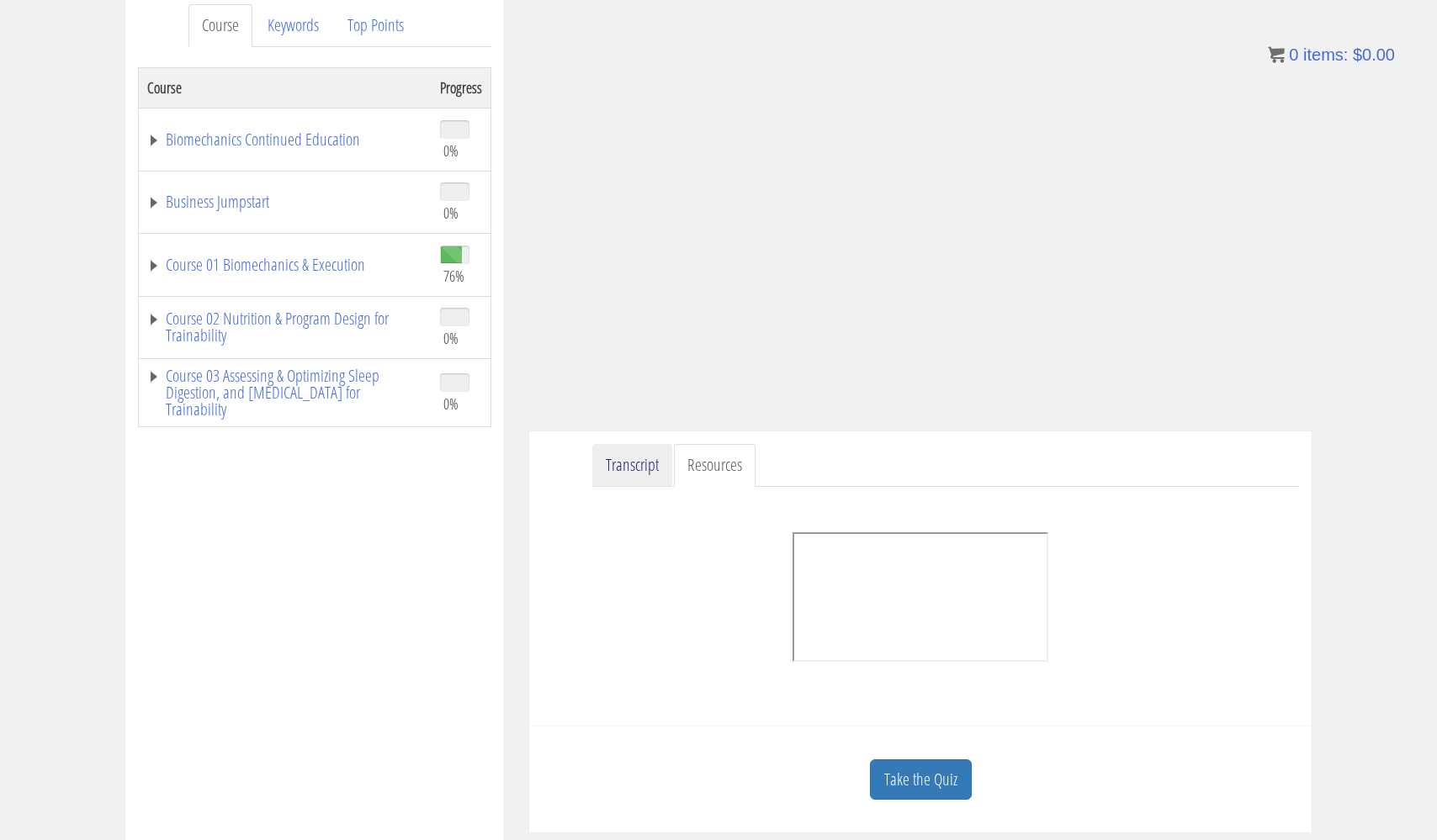
click at [632, 464] on link "Transcript" at bounding box center [632, 465] width 80 height 43
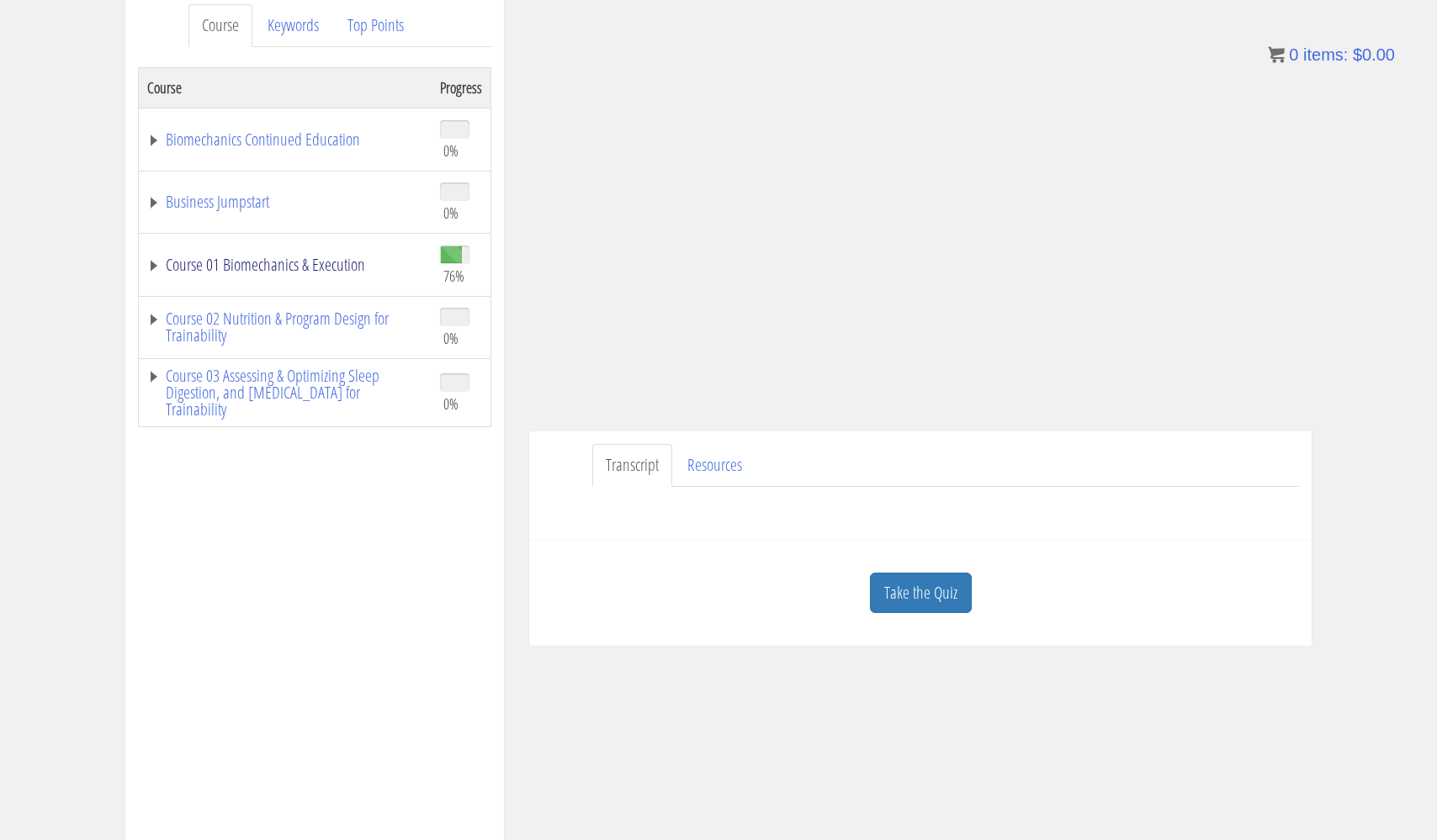
click at [272, 265] on link "Course 01 Biomechanics & Execution" at bounding box center [285, 265] width 276 height 17
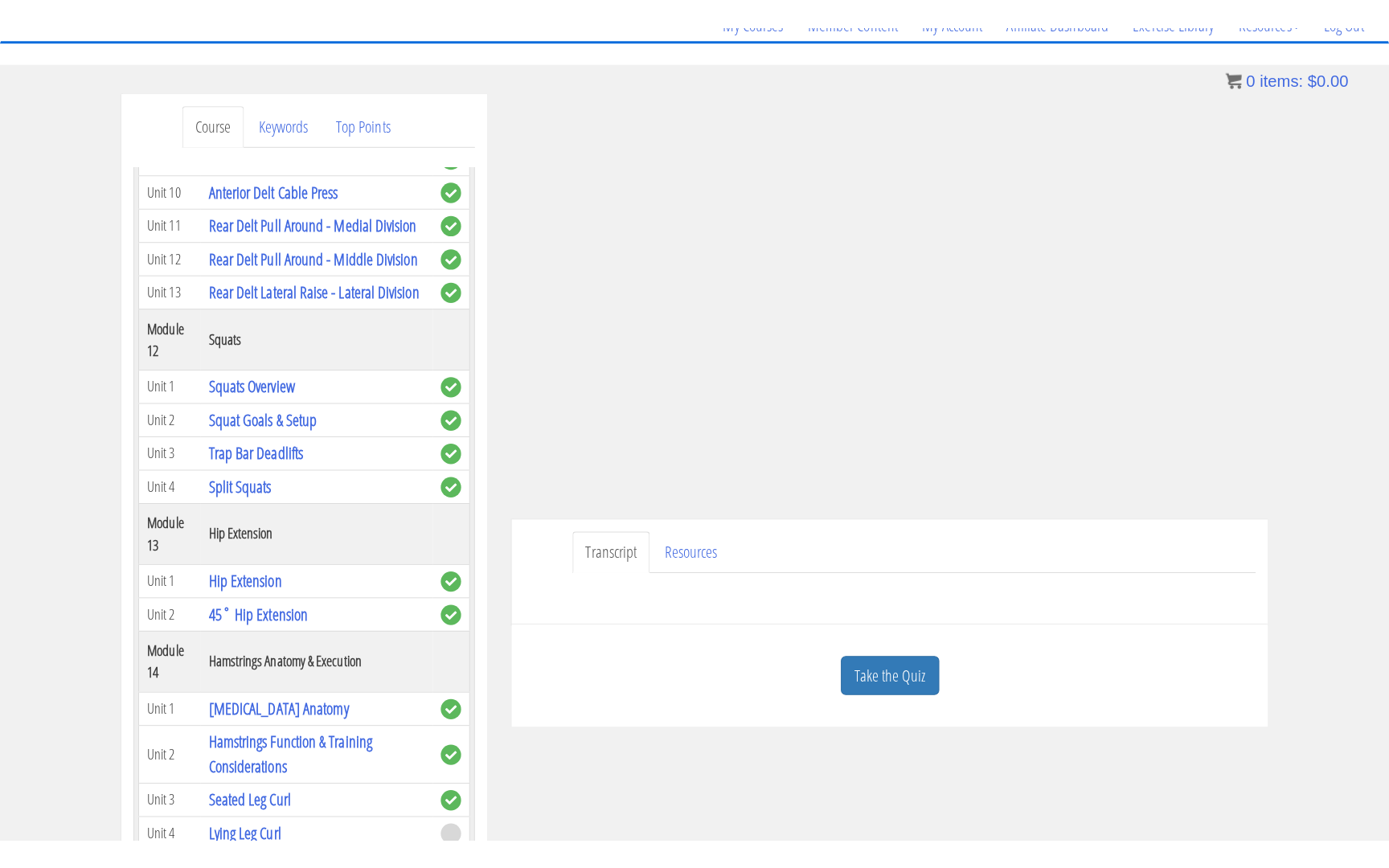
scroll to position [145, 0]
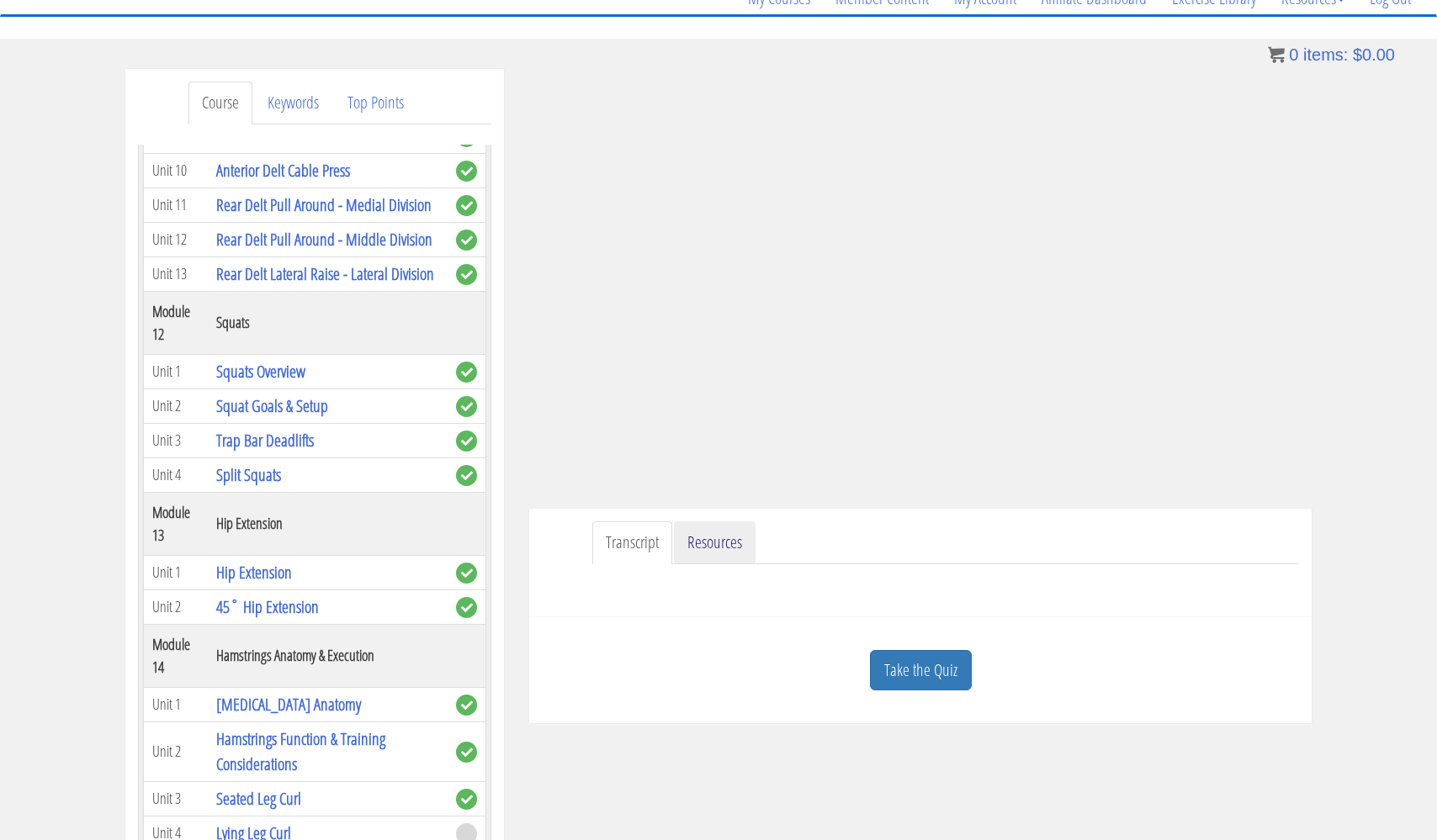
click at [728, 543] on link "Resources" at bounding box center [715, 543] width 82 height 43
